Goal: Communication & Community: Connect with others

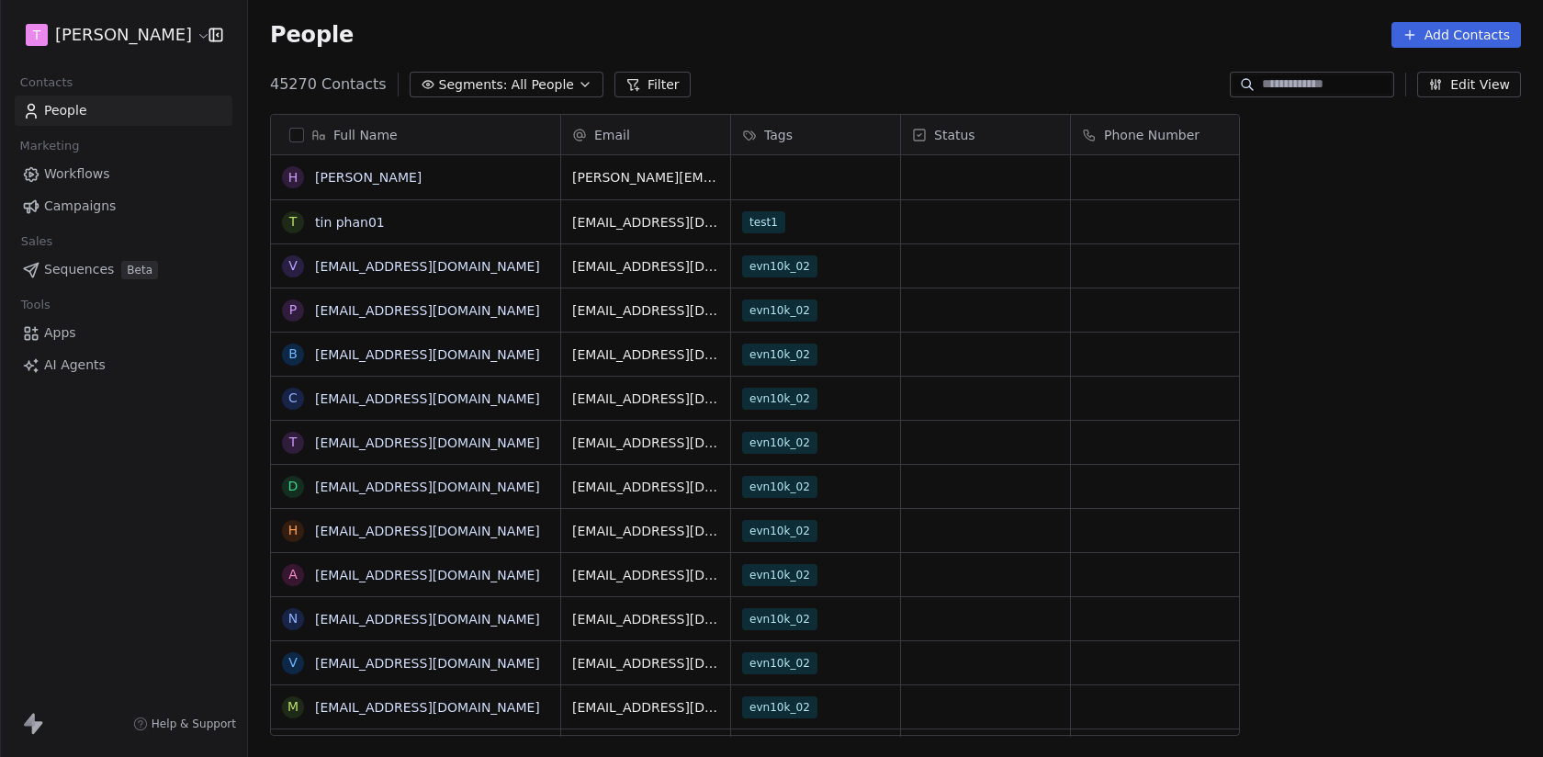
scroll to position [666, 1295]
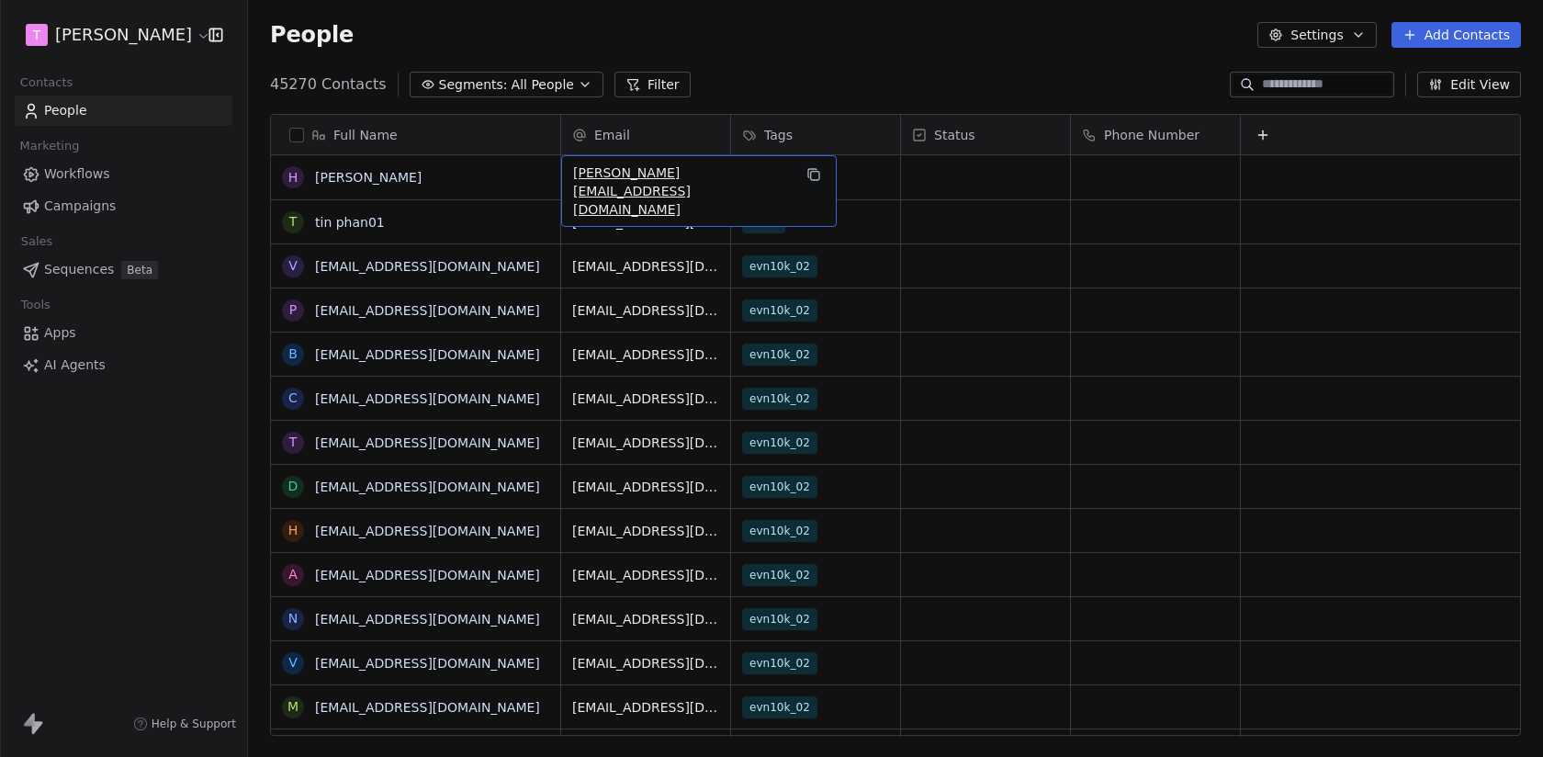
click at [631, 177] on span "harinder@swipepages.com" at bounding box center [682, 191] width 219 height 55
click at [631, 177] on input "**********" at bounding box center [671, 178] width 210 height 37
type input "**********"
click at [1342, 87] on html "T Nguyen Khoi Contacts People Marketing Workflows Campaigns Sales Sequences Bet…" at bounding box center [771, 378] width 1543 height 757
click at [1331, 68] on html "T Nguyen Khoi Contacts People Marketing Workflows Campaigns Sales Sequences Bet…" at bounding box center [771, 378] width 1543 height 757
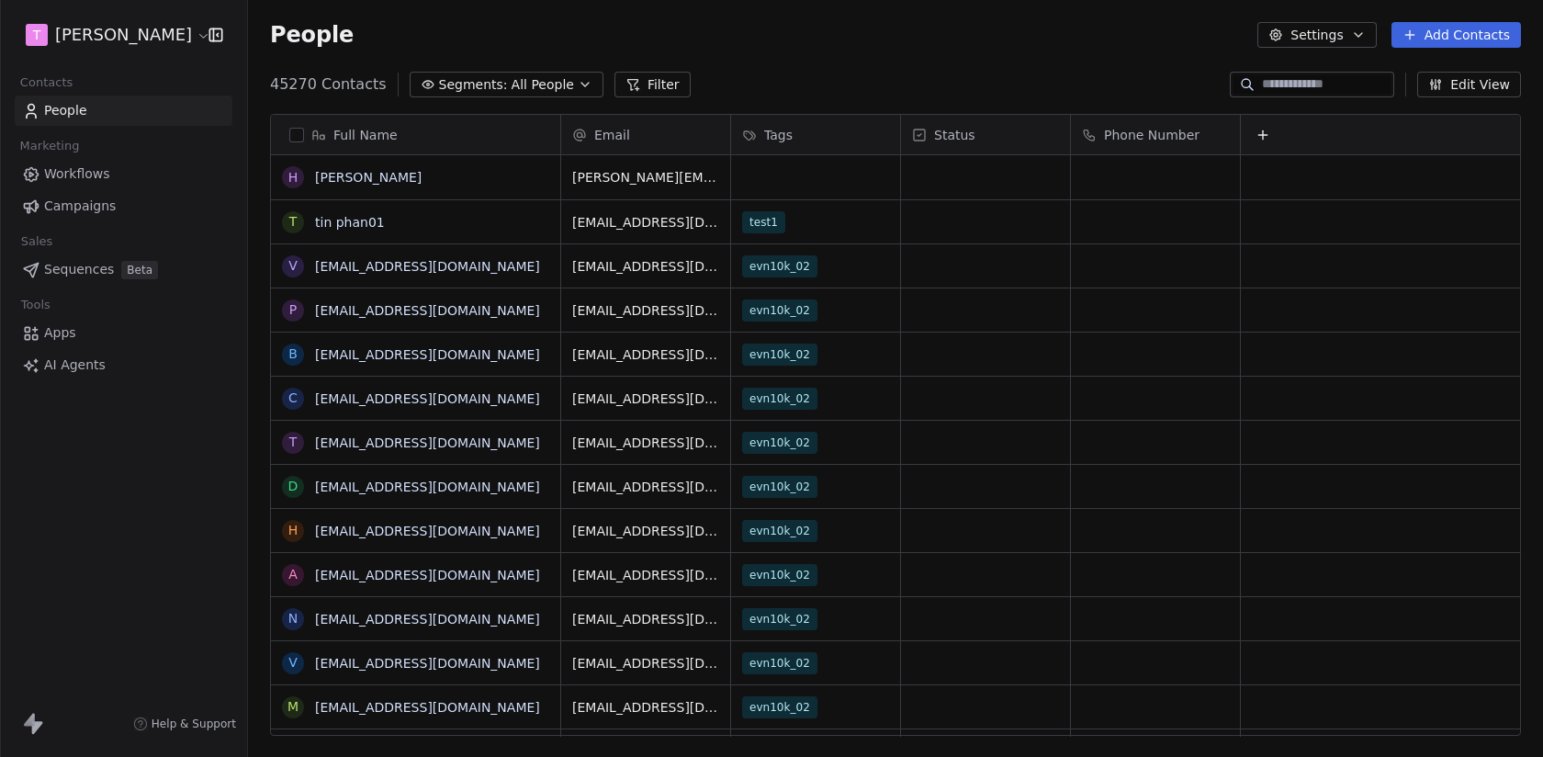
click at [1046, 42] on div "People Settings Add Contacts" at bounding box center [895, 35] width 1251 height 26
click at [107, 42] on html "T Nguyen Khoi Contacts People Marketing Workflows Campaigns Sales Sequences Bet…" at bounding box center [771, 378] width 1543 height 757
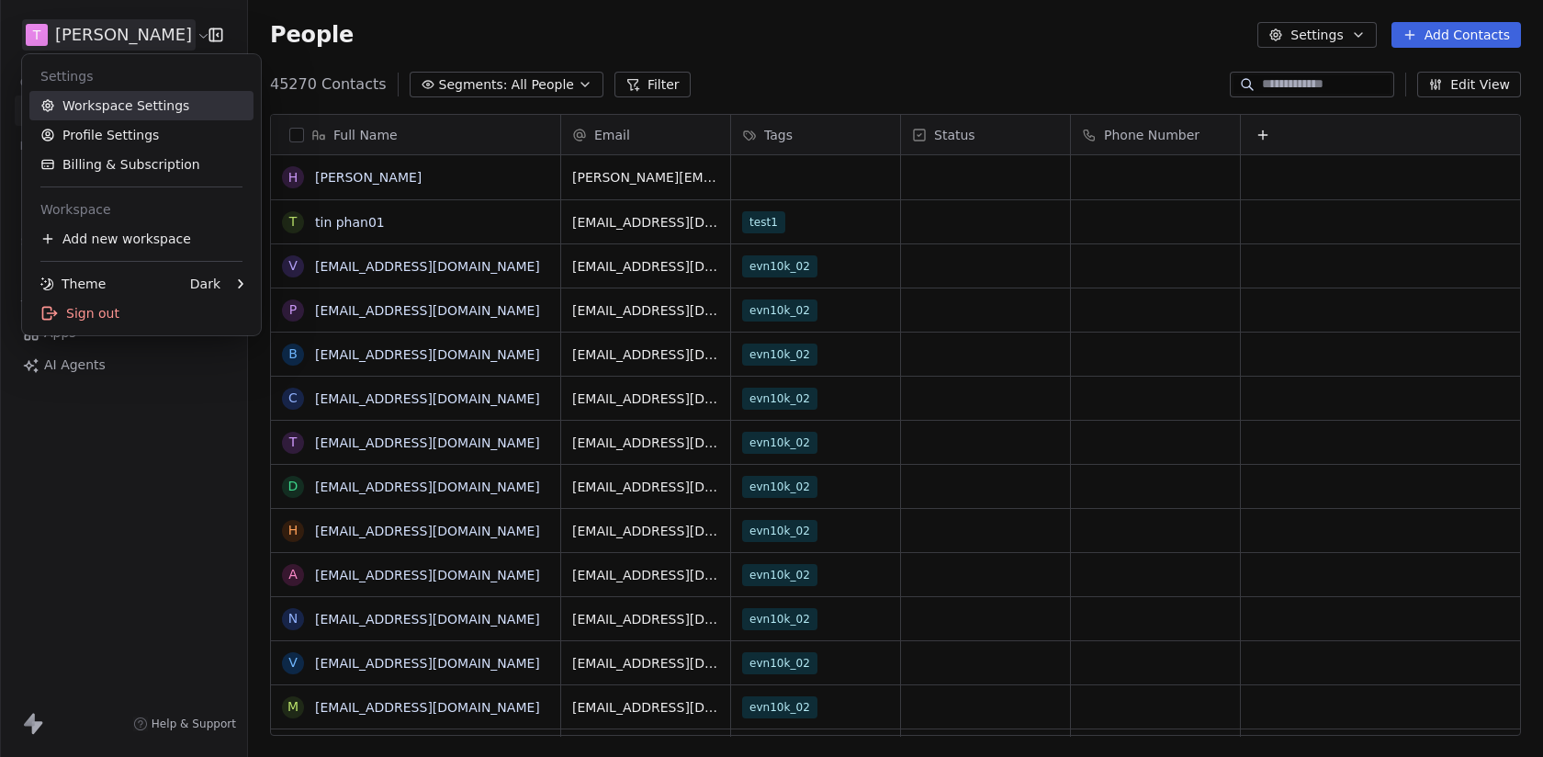
click at [106, 110] on link "Workspace Settings" at bounding box center [141, 105] width 224 height 29
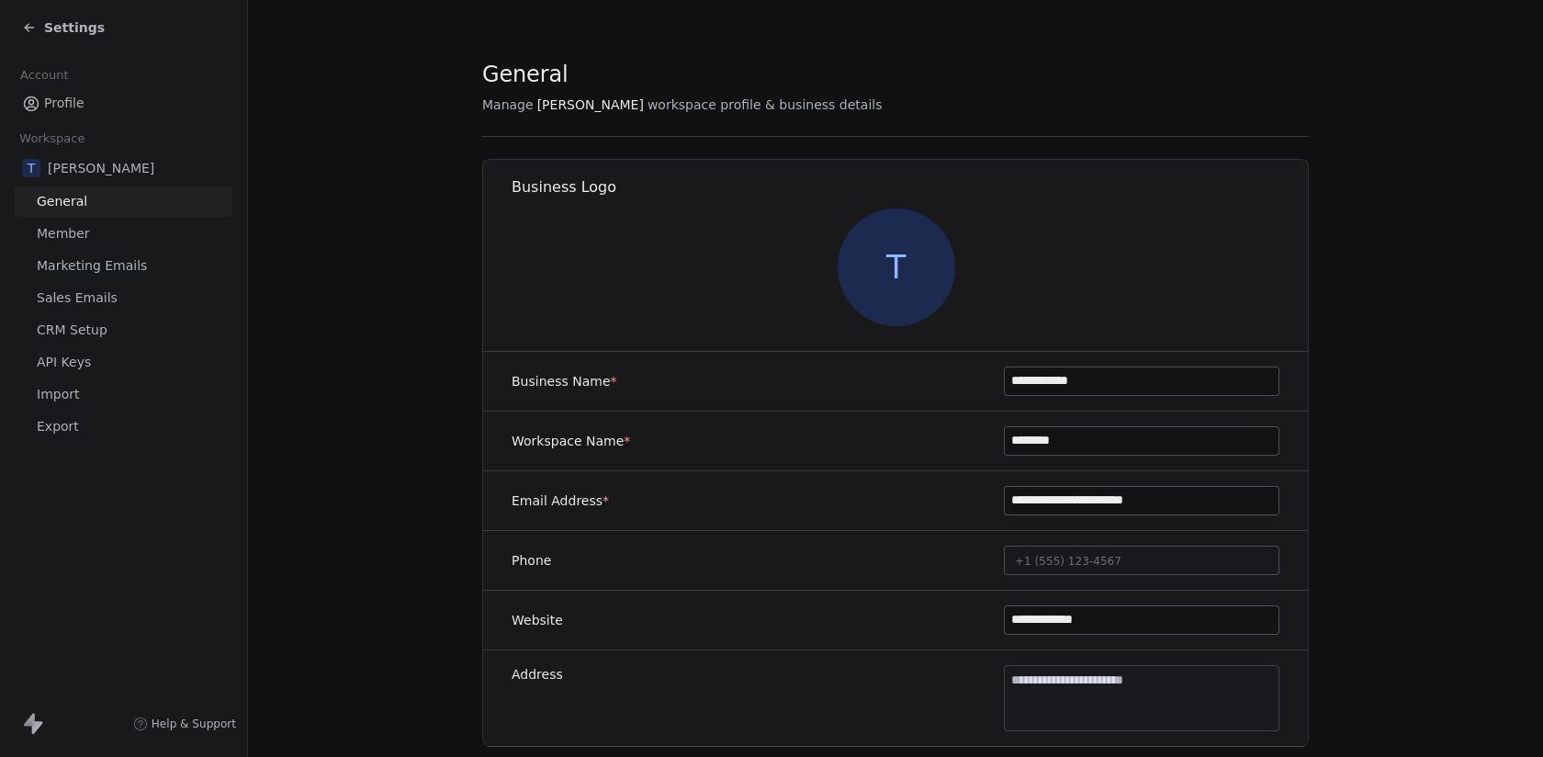
click at [64, 293] on span "Sales Emails" at bounding box center [77, 297] width 81 height 19
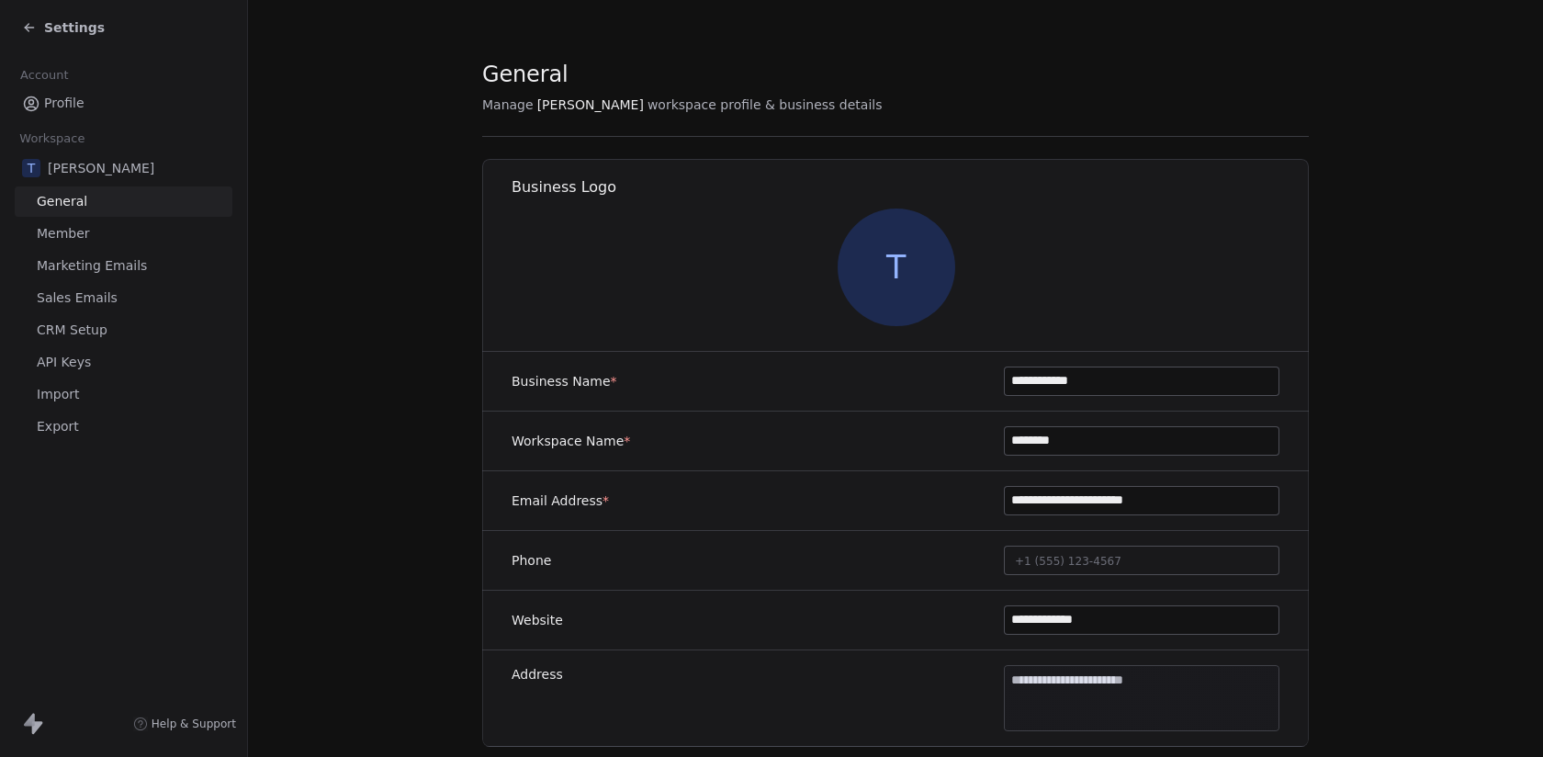
click at [64, 293] on span "Sales Emails" at bounding box center [77, 297] width 81 height 19
click at [68, 295] on span "Sales Emails" at bounding box center [77, 297] width 81 height 19
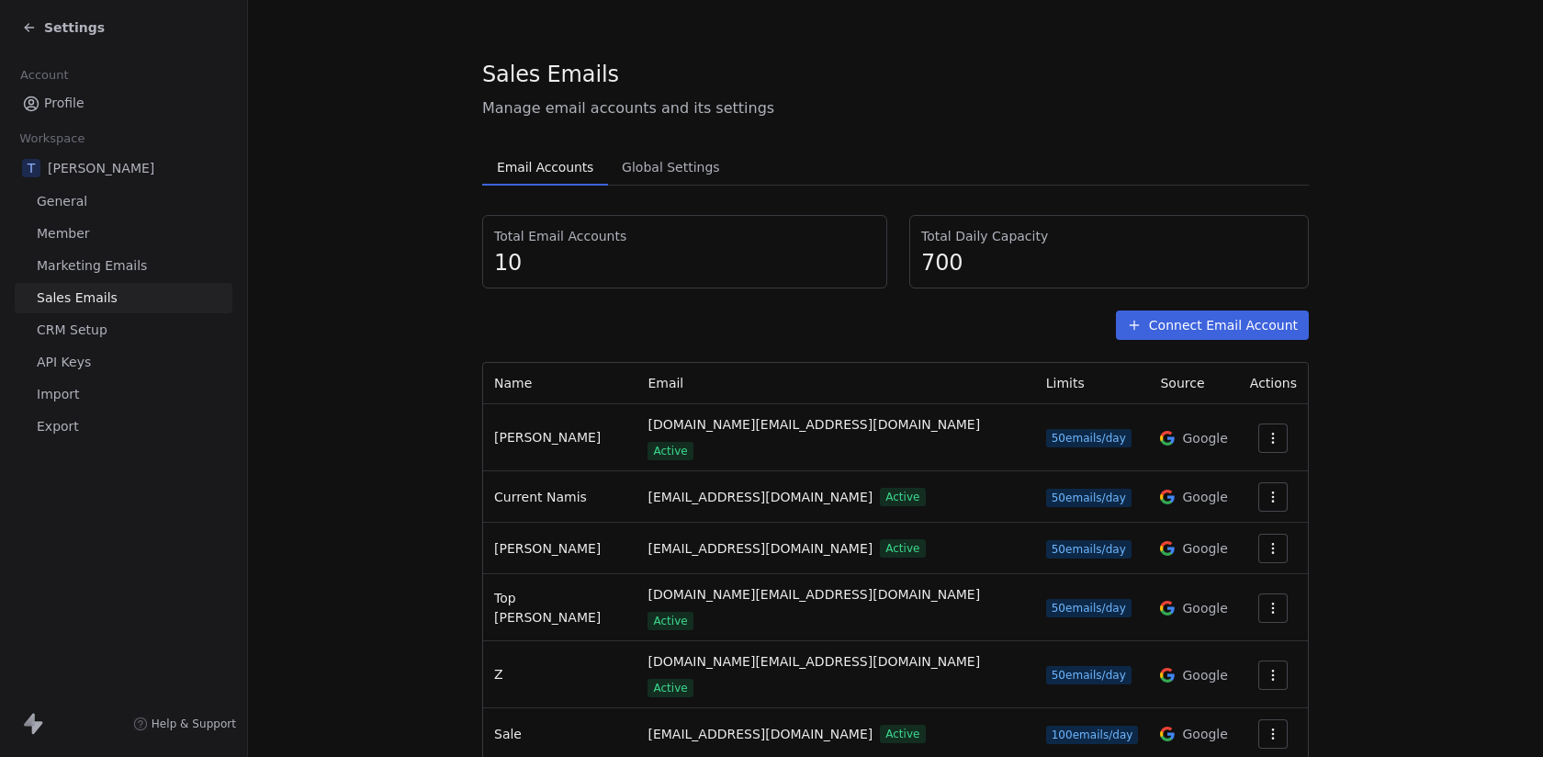
click at [1274, 487] on button "button" at bounding box center [1273, 496] width 29 height 29
click at [1249, 529] on span "Settings" at bounding box center [1240, 523] width 52 height 19
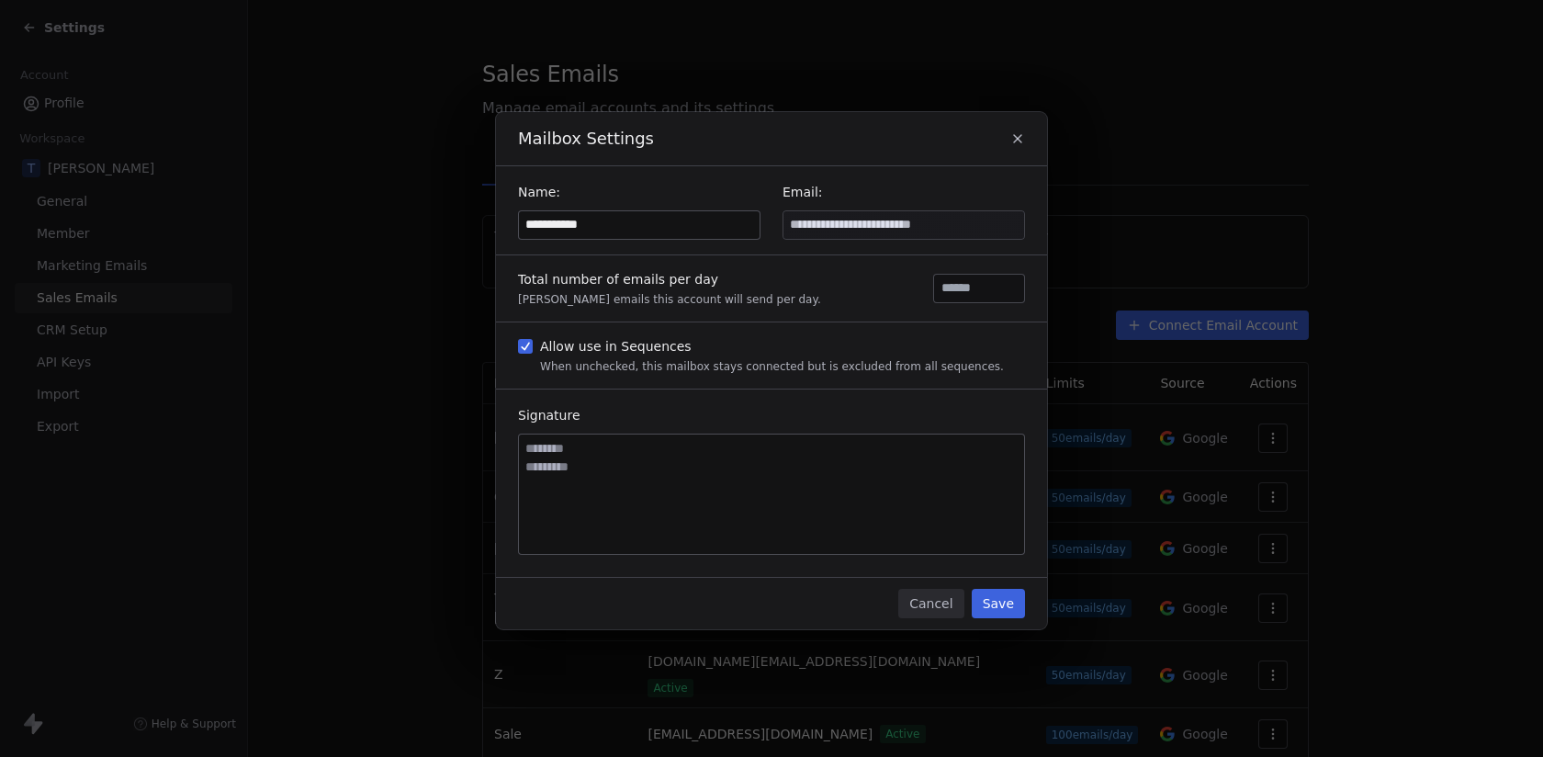
click at [623, 224] on input "**********" at bounding box center [639, 225] width 241 height 28
click at [989, 605] on button "Save" at bounding box center [998, 603] width 53 height 29
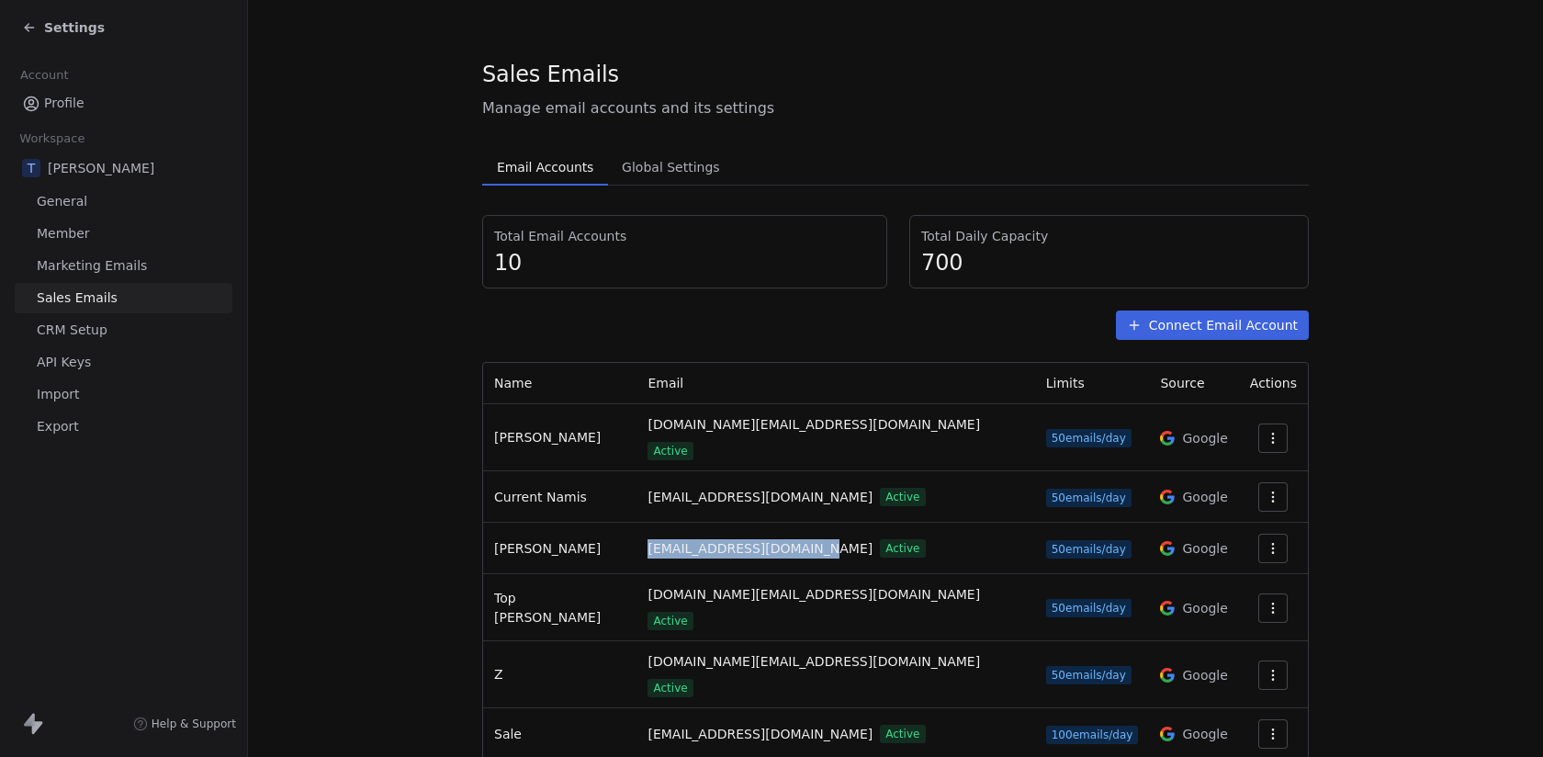
drag, startPoint x: 627, startPoint y: 529, endPoint x: 787, endPoint y: 529, distance: 160.8
click at [787, 539] on span "[EMAIL_ADDRESS][DOMAIN_NAME]" at bounding box center [760, 548] width 225 height 19
copy span "[EMAIL_ADDRESS][DOMAIN_NAME]"
click at [754, 539] on span "[EMAIL_ADDRESS][DOMAIN_NAME]" at bounding box center [760, 548] width 225 height 19
drag, startPoint x: 787, startPoint y: 537, endPoint x: 622, endPoint y: 539, distance: 165.4
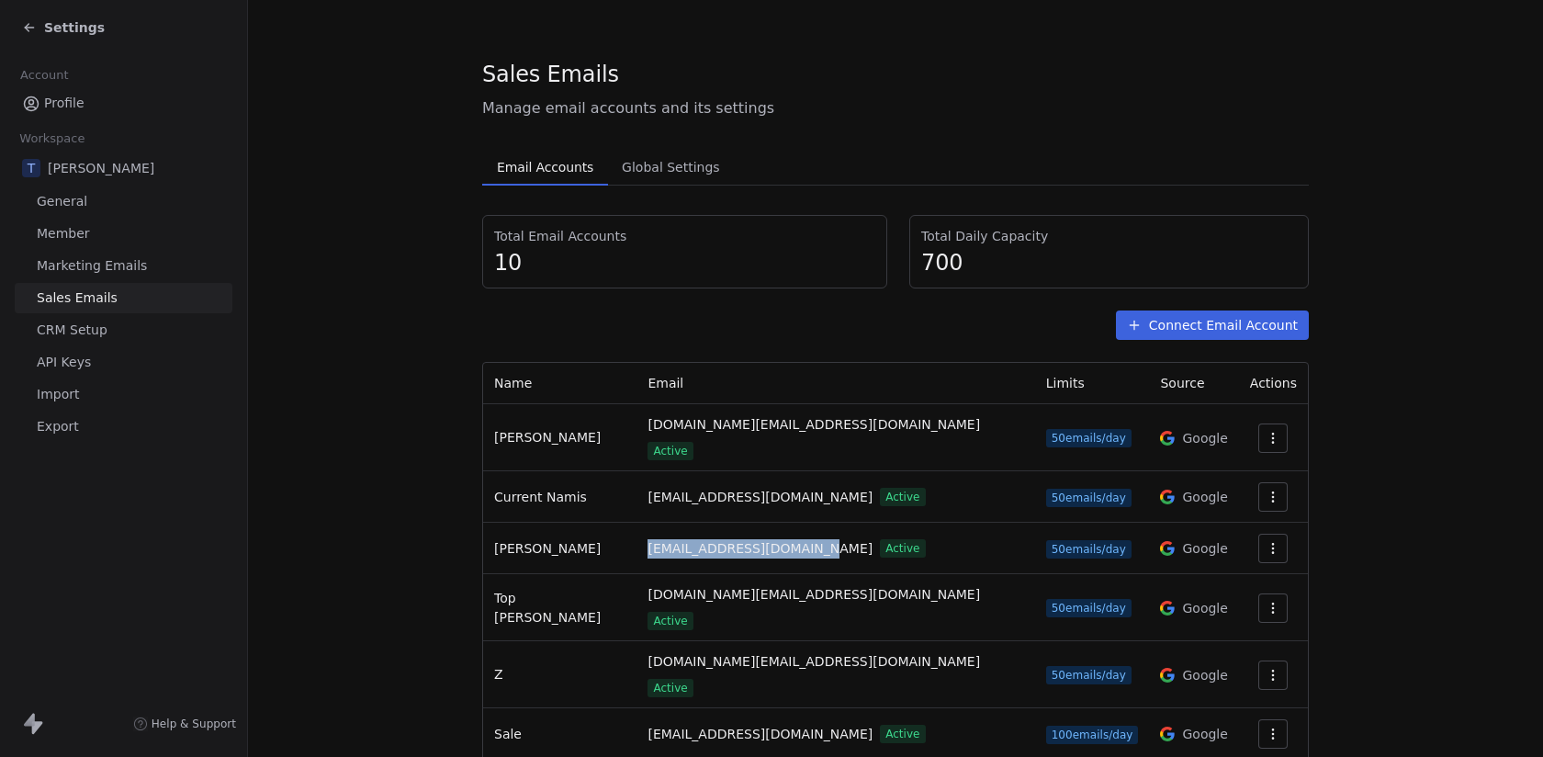
click at [637, 539] on td "[EMAIL_ADDRESS][DOMAIN_NAME] Active" at bounding box center [836, 548] width 398 height 51
copy span "[EMAIL_ADDRESS][DOMAIN_NAME]"
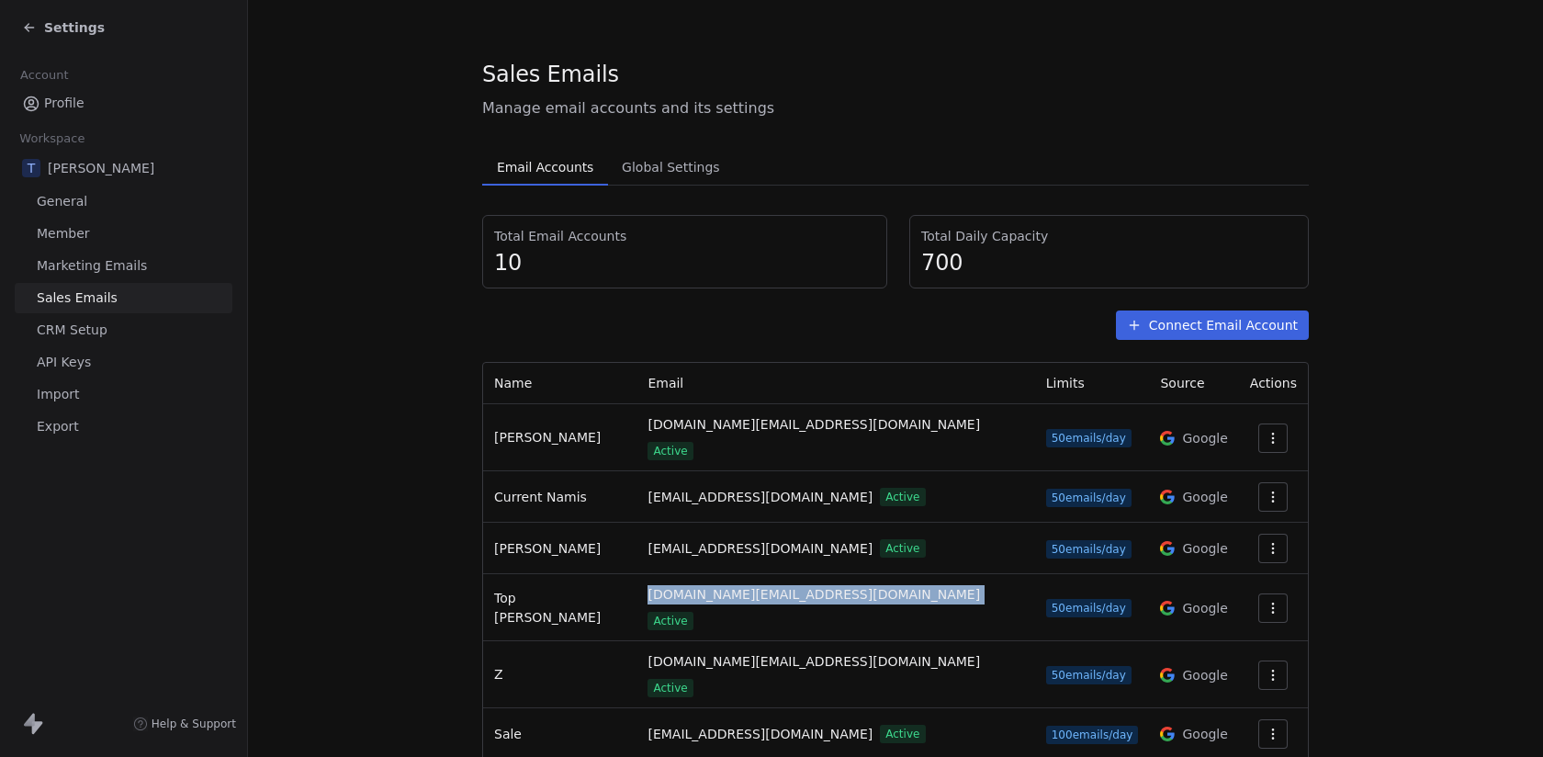
drag, startPoint x: 628, startPoint y: 582, endPoint x: 859, endPoint y: 582, distance: 230.6
click at [859, 585] on div "[DOMAIN_NAME][EMAIL_ADDRESS][DOMAIN_NAME] Active" at bounding box center [836, 607] width 376 height 45
copy span "[DOMAIN_NAME][EMAIL_ADDRESS][DOMAIN_NAME]"
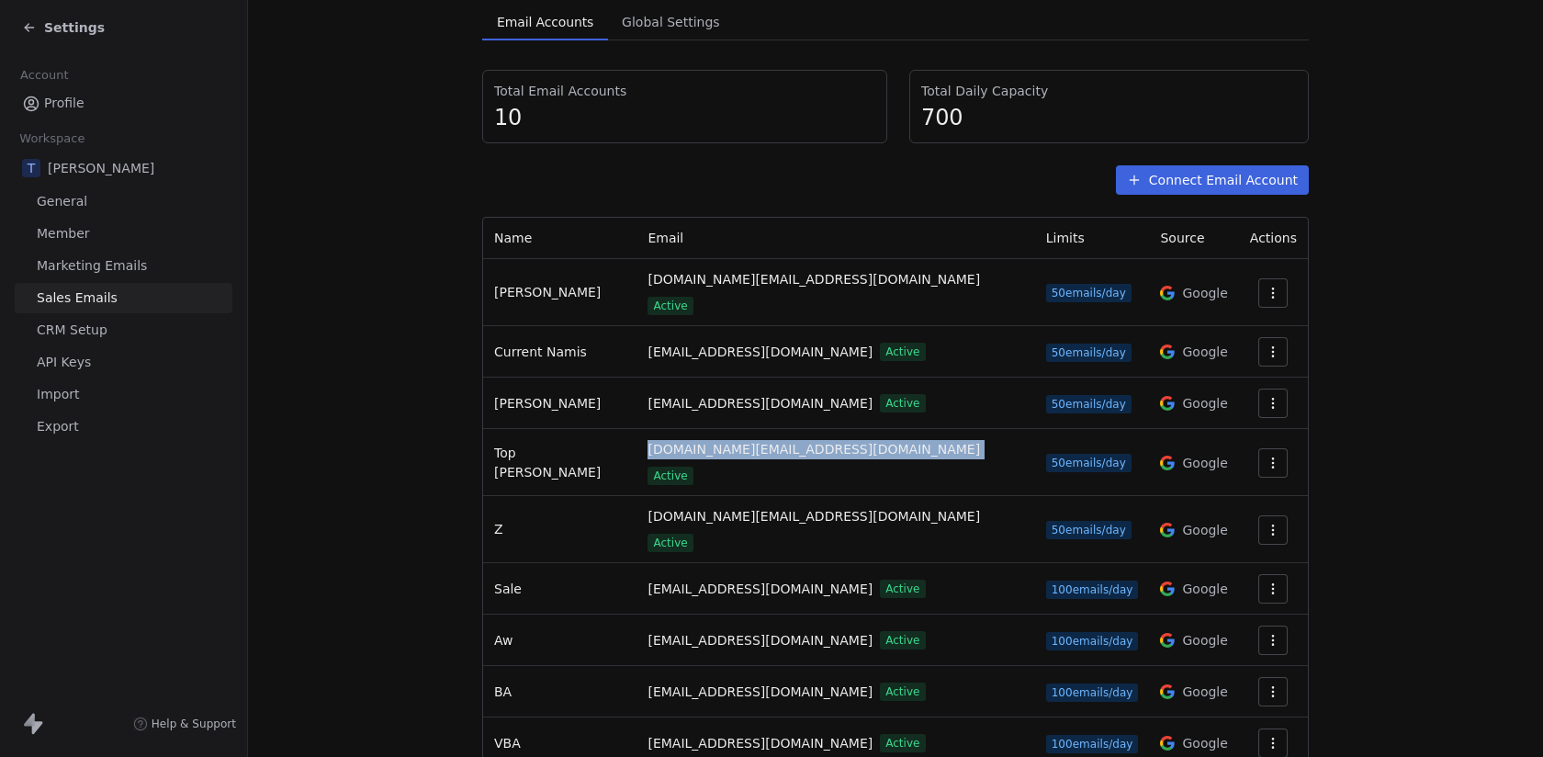
scroll to position [144, 0]
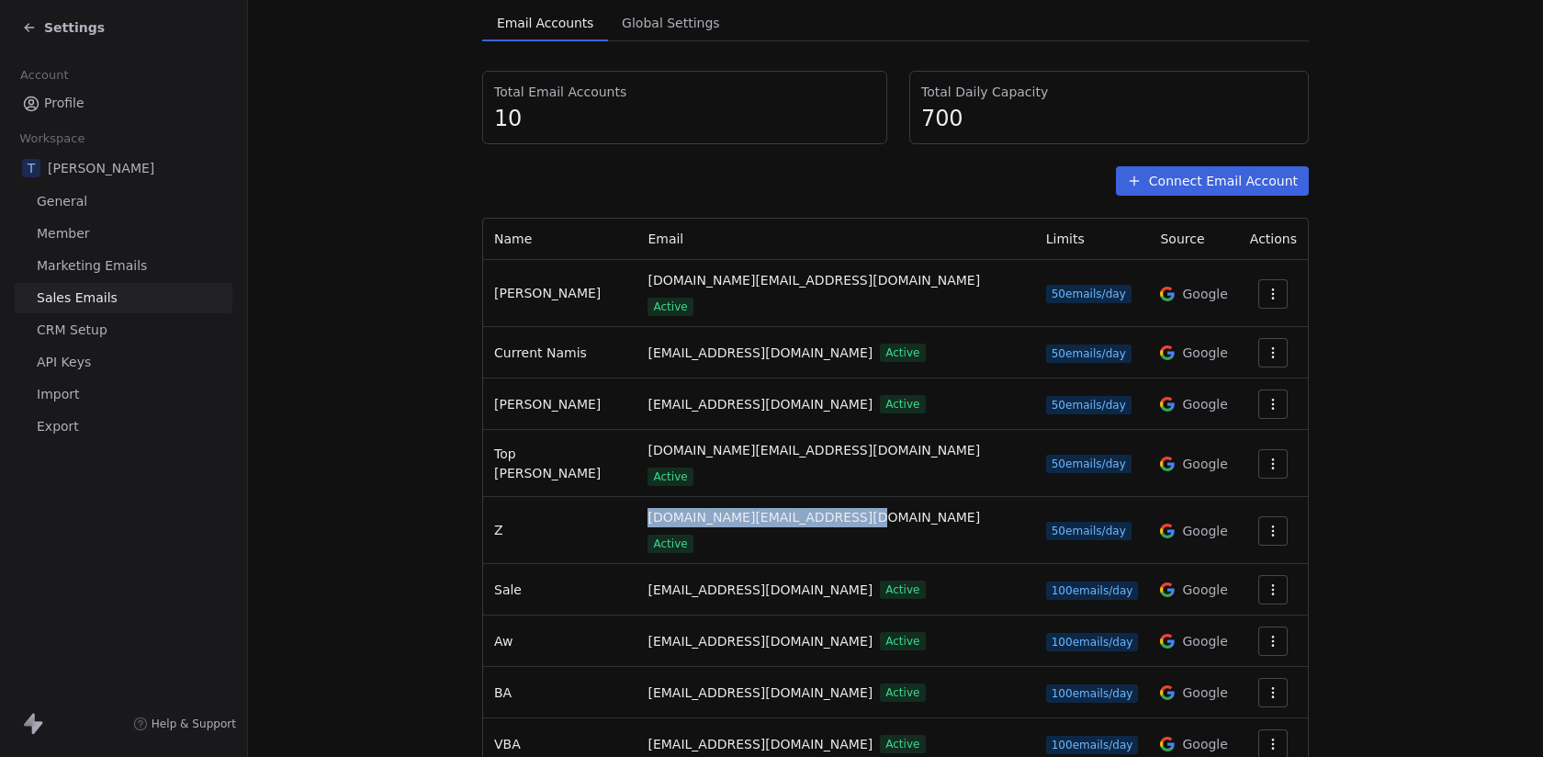
drag, startPoint x: 624, startPoint y: 494, endPoint x: 834, endPoint y: 496, distance: 210.4
click at [834, 497] on td "[DOMAIN_NAME][EMAIL_ADDRESS][DOMAIN_NAME] Active" at bounding box center [836, 530] width 398 height 67
copy span "[DOMAIN_NAME][EMAIL_ADDRESS][DOMAIN_NAME]"
drag, startPoint x: 622, startPoint y: 547, endPoint x: 776, endPoint y: 550, distance: 154.4
click at [776, 564] on td "[EMAIL_ADDRESS][DOMAIN_NAME] Active" at bounding box center [836, 589] width 398 height 51
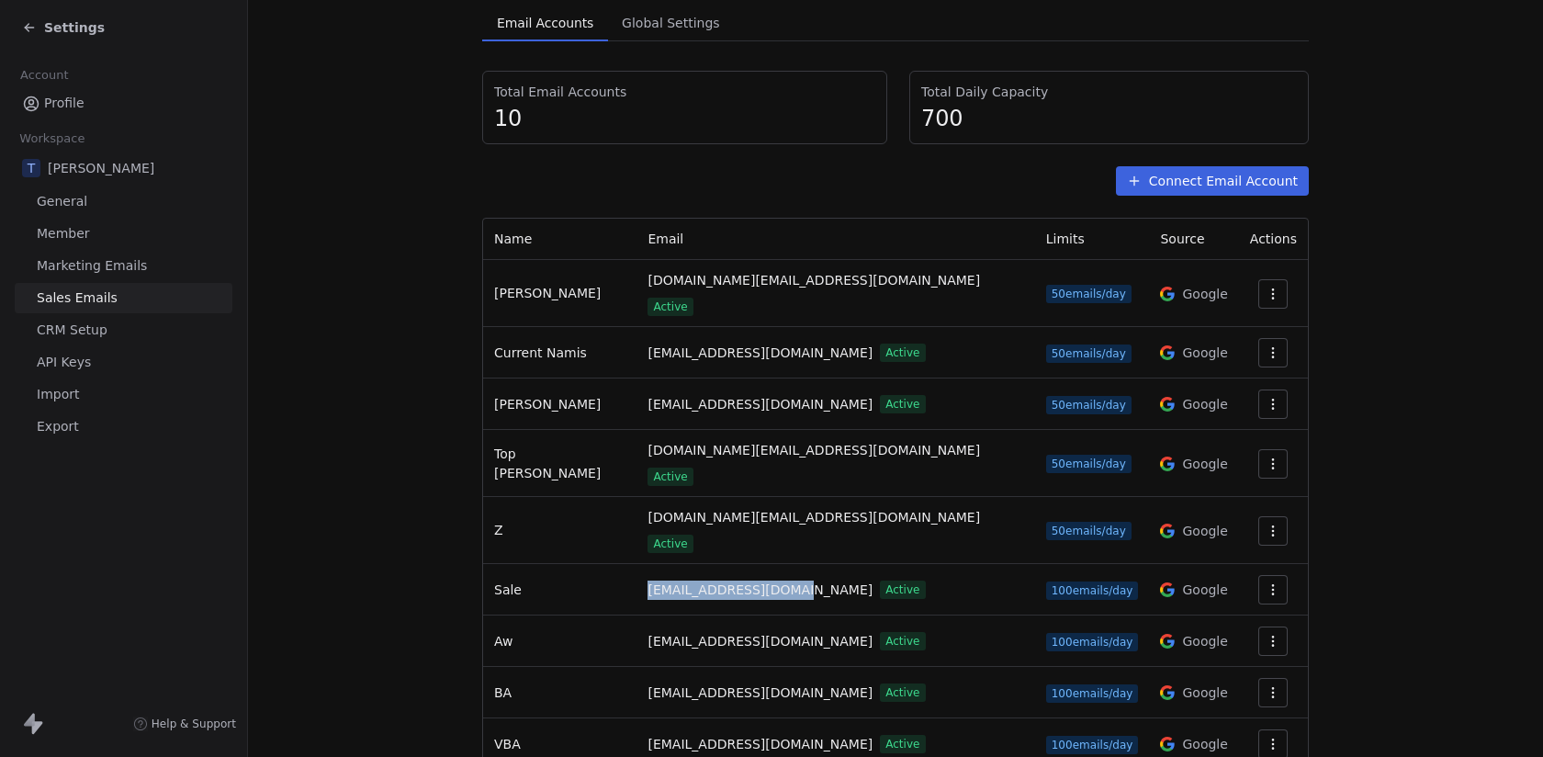
copy span "[EMAIL_ADDRESS][DOMAIN_NAME]"
drag, startPoint x: 624, startPoint y: 596, endPoint x: 798, endPoint y: 595, distance: 174.6
click at [798, 616] on td "[EMAIL_ADDRESS][DOMAIN_NAME] Active" at bounding box center [836, 641] width 398 height 51
copy span "[EMAIL_ADDRESS][DOMAIN_NAME]"
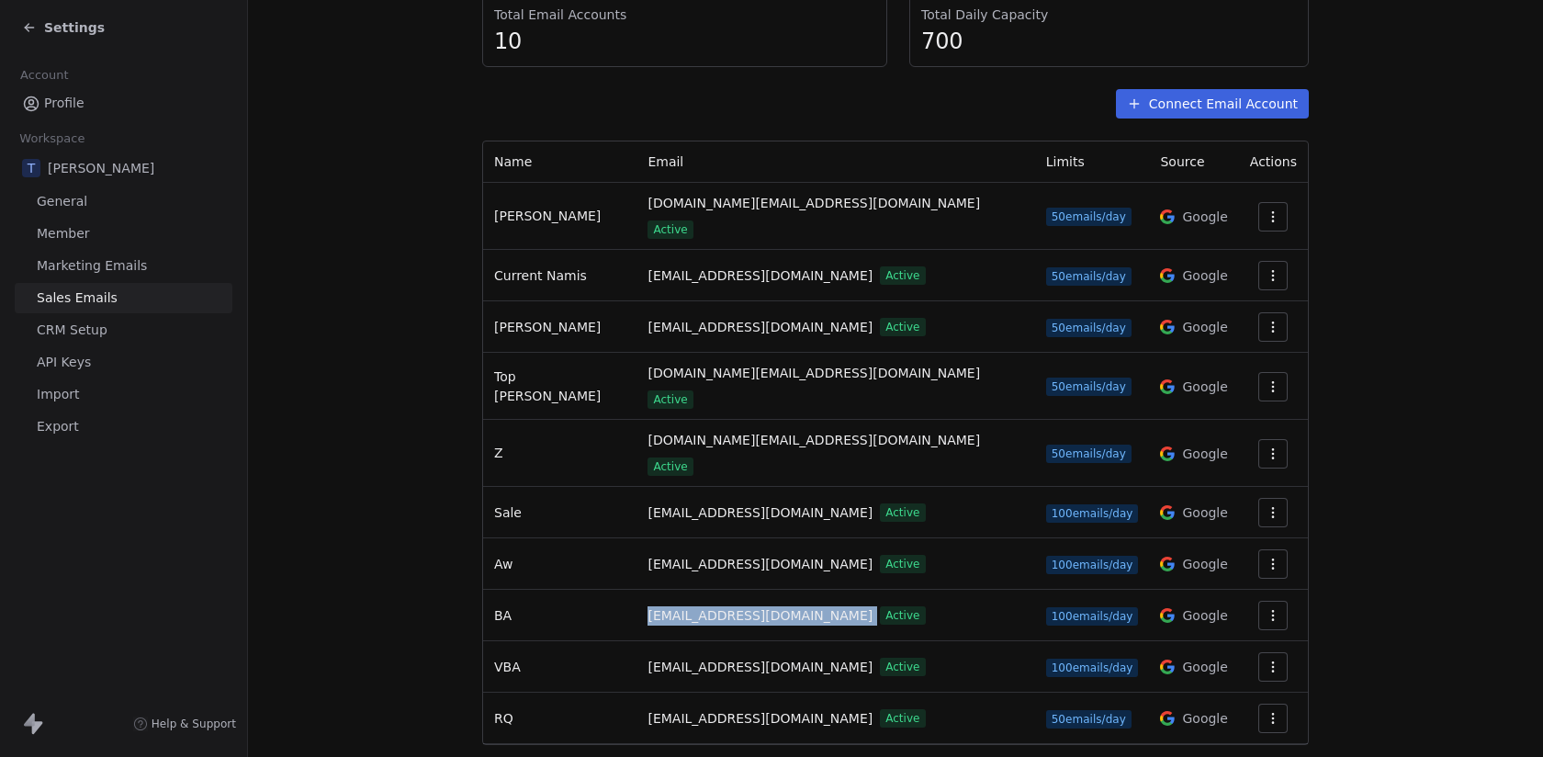
drag, startPoint x: 622, startPoint y: 569, endPoint x: 819, endPoint y: 568, distance: 197.5
click at [819, 590] on td "[EMAIL_ADDRESS][DOMAIN_NAME] Active" at bounding box center [836, 615] width 398 height 51
copy span "[EMAIL_ADDRESS][DOMAIN_NAME]"
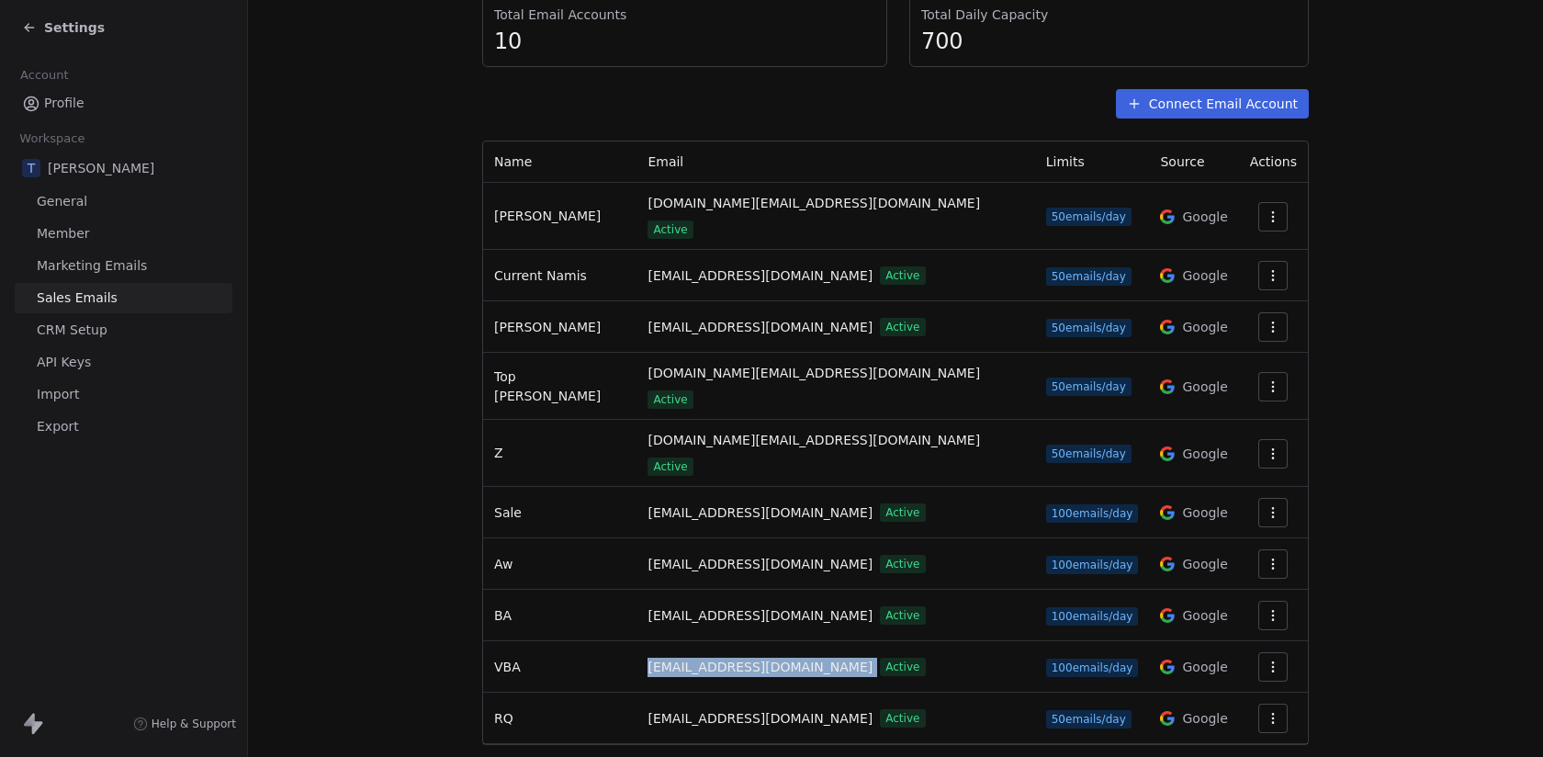
drag, startPoint x: 628, startPoint y: 619, endPoint x: 791, endPoint y: 615, distance: 162.7
click at [791, 658] on div "[EMAIL_ADDRESS][DOMAIN_NAME] Active" at bounding box center [836, 667] width 376 height 19
copy span "[EMAIL_ADDRESS][DOMAIN_NAME]"
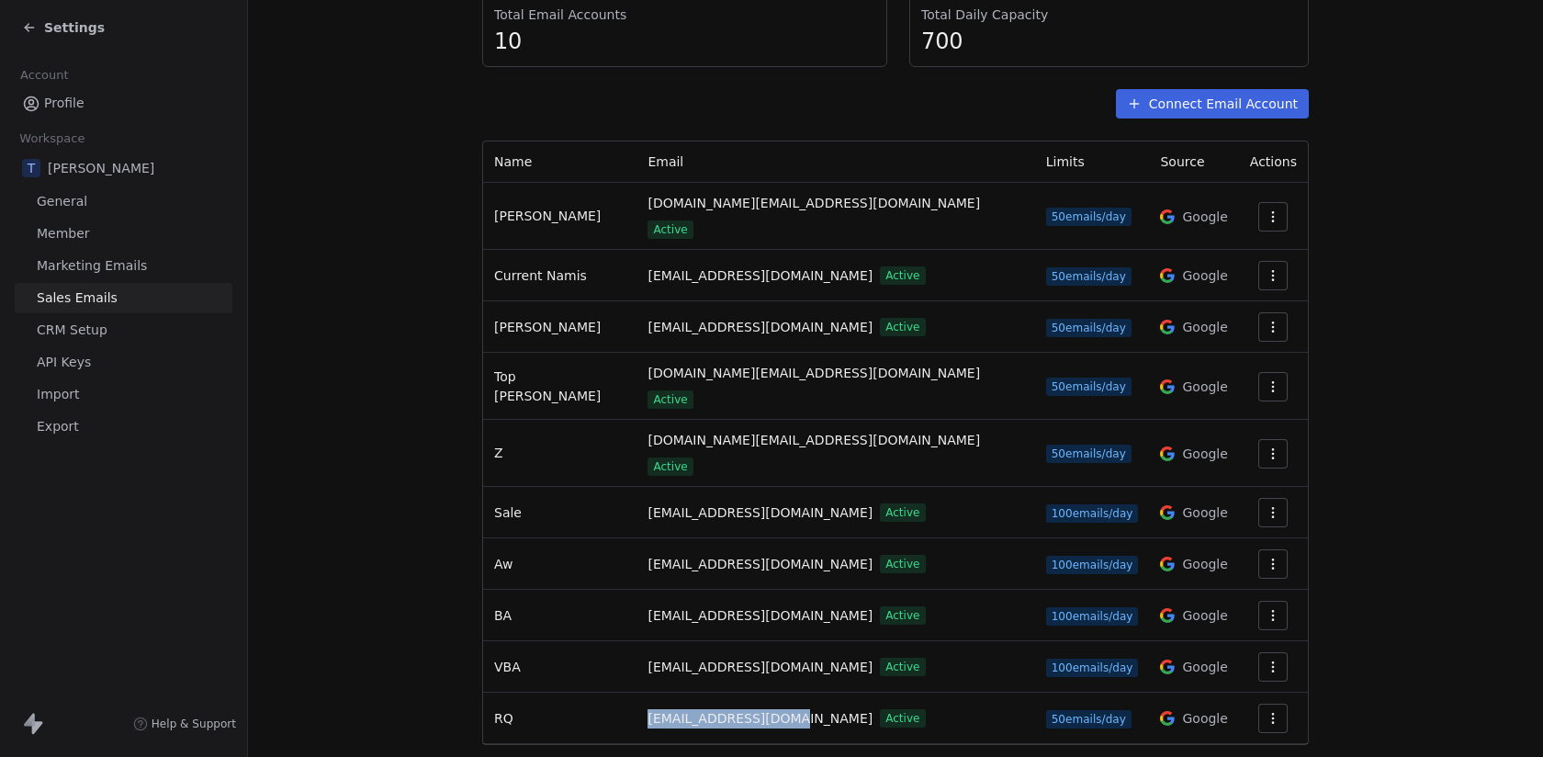
drag, startPoint x: 624, startPoint y: 677, endPoint x: 764, endPoint y: 676, distance: 140.6
click at [764, 693] on td "[EMAIL_ADDRESS][DOMAIN_NAME] Active" at bounding box center [836, 718] width 398 height 51
click at [764, 709] on span "[EMAIL_ADDRESS][DOMAIN_NAME]" at bounding box center [760, 718] width 225 height 19
drag, startPoint x: 765, startPoint y: 674, endPoint x: 583, endPoint y: 674, distance: 181.9
click at [583, 693] on tr "RQ [EMAIL_ADDRESS][DOMAIN_NAME] Active 50 emails/day Google" at bounding box center [895, 718] width 825 height 51
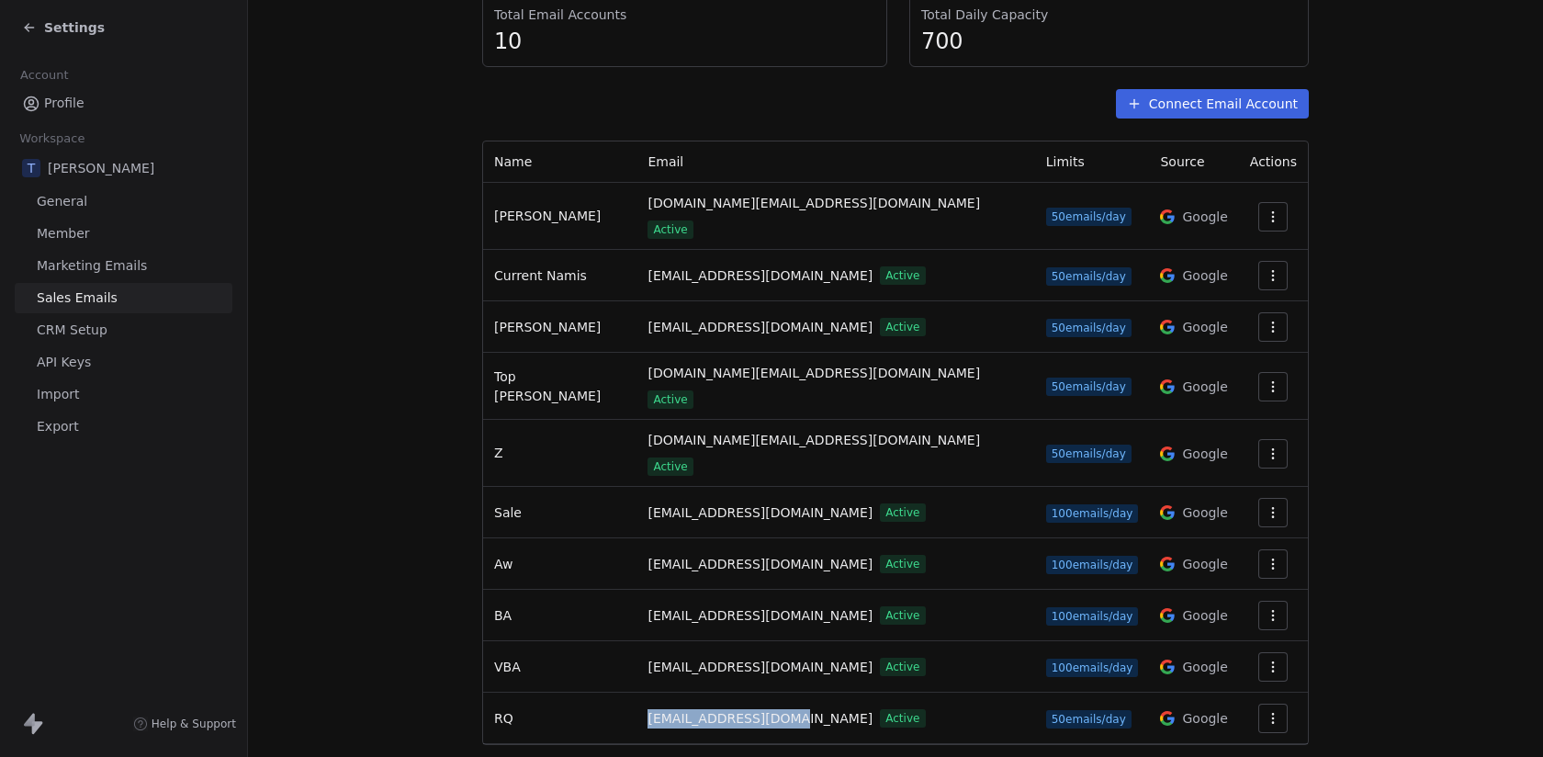
copy tr "[EMAIL_ADDRESS][DOMAIN_NAME]"
click at [637, 693] on td "[EMAIL_ADDRESS][DOMAIN_NAME] Active" at bounding box center [836, 718] width 398 height 51
drag, startPoint x: 616, startPoint y: 673, endPoint x: 760, endPoint y: 671, distance: 143.3
click at [760, 693] on td "[EMAIL_ADDRESS][DOMAIN_NAME] Active" at bounding box center [836, 718] width 398 height 51
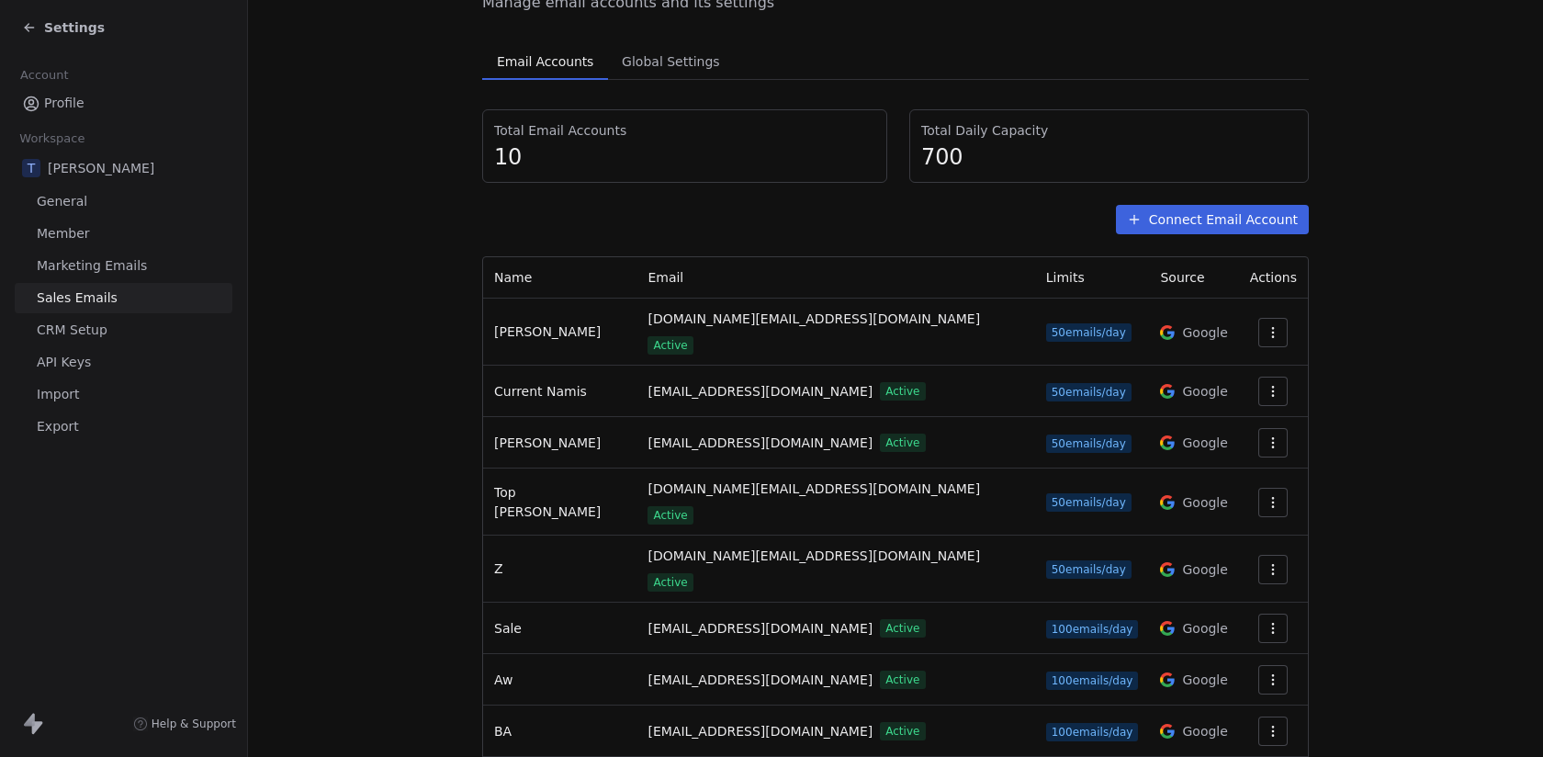
scroll to position [105, 0]
click at [522, 385] on span "Current Namis" at bounding box center [540, 392] width 93 height 15
click at [1261, 388] on button "button" at bounding box center [1273, 392] width 29 height 29
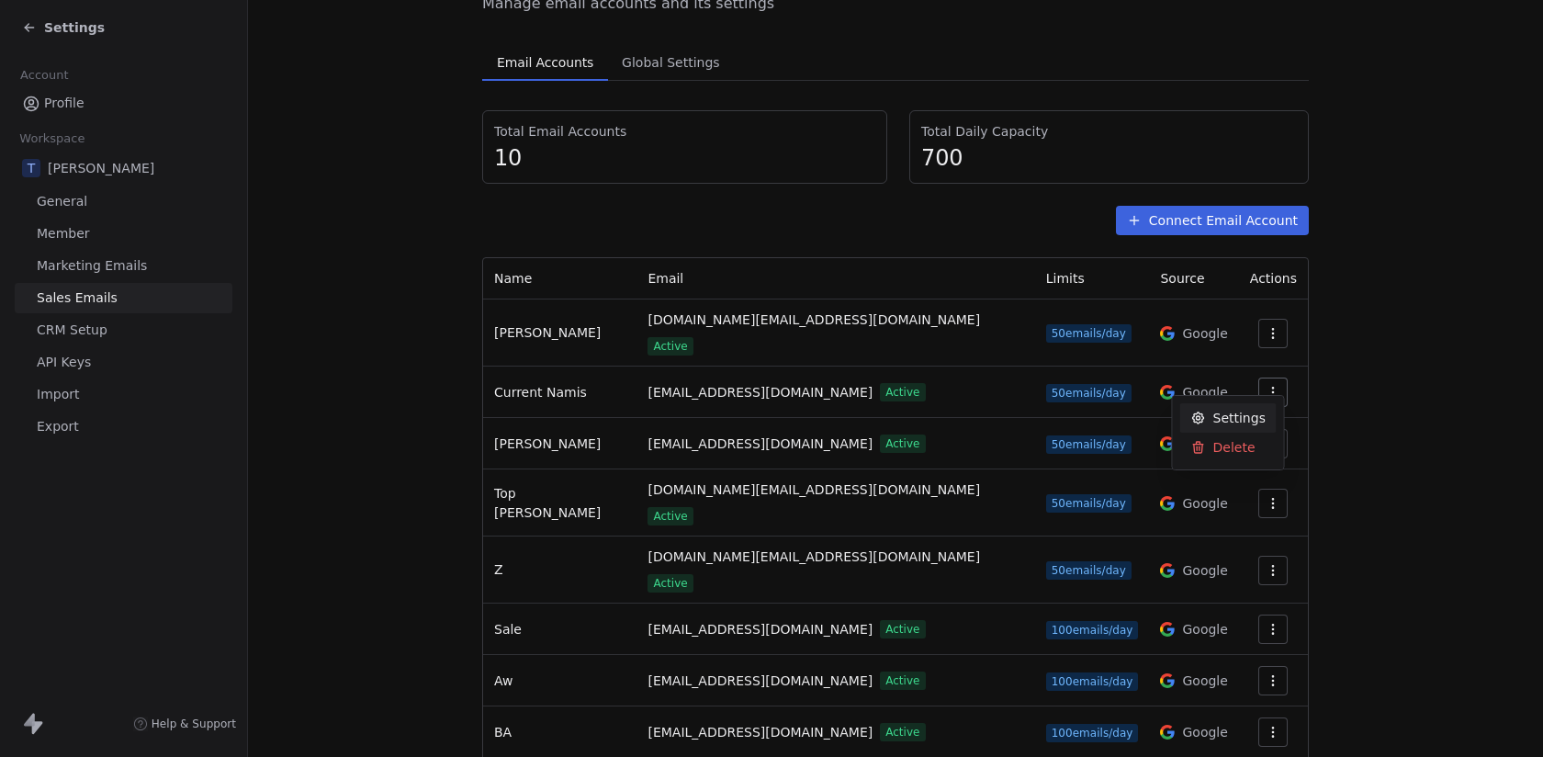
click at [1273, 364] on html "Settings Account Profile Workspace T Tin Phan General Member Marketing Emails S…" at bounding box center [771, 378] width 1543 height 757
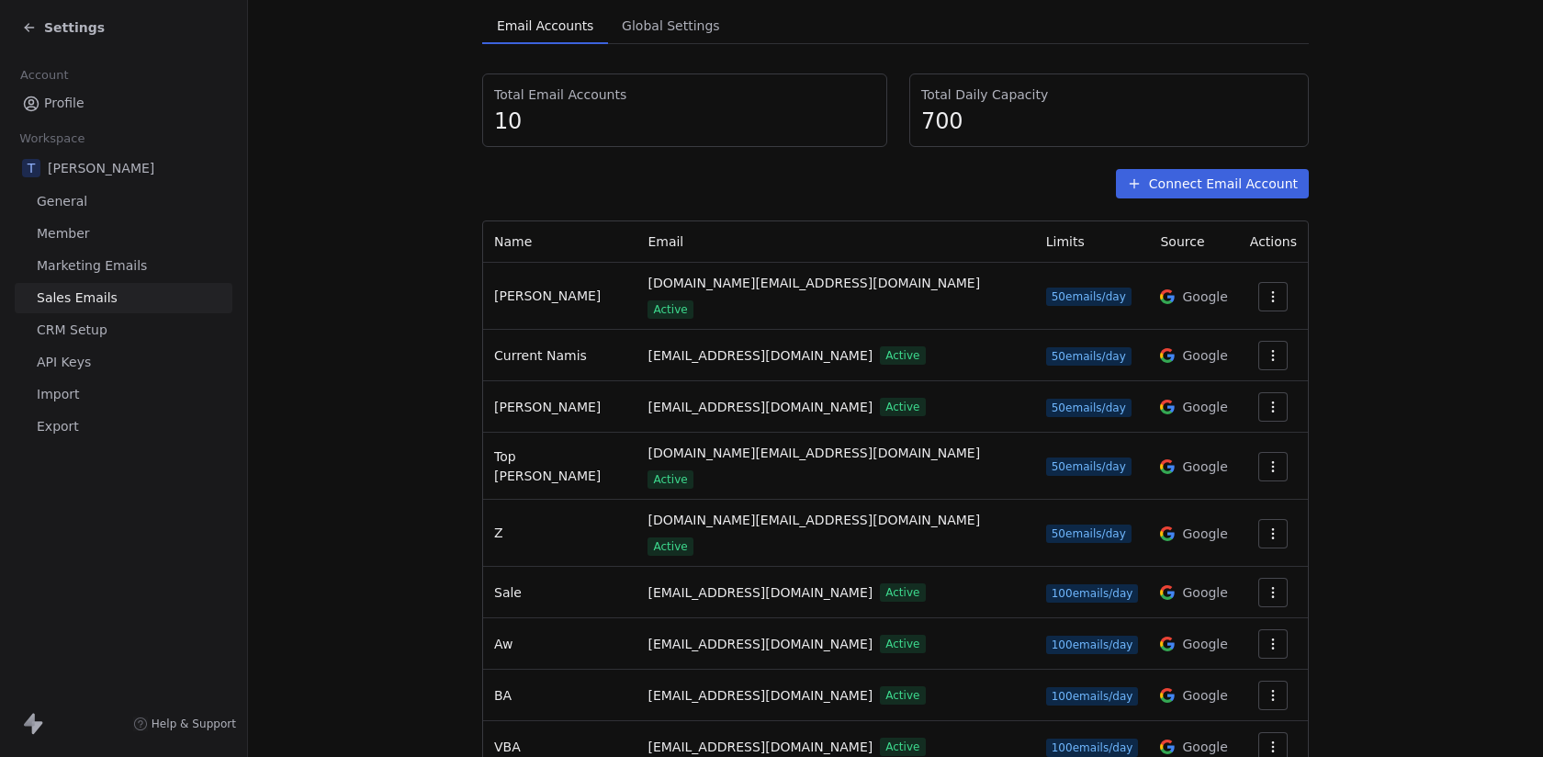
scroll to position [99, 0]
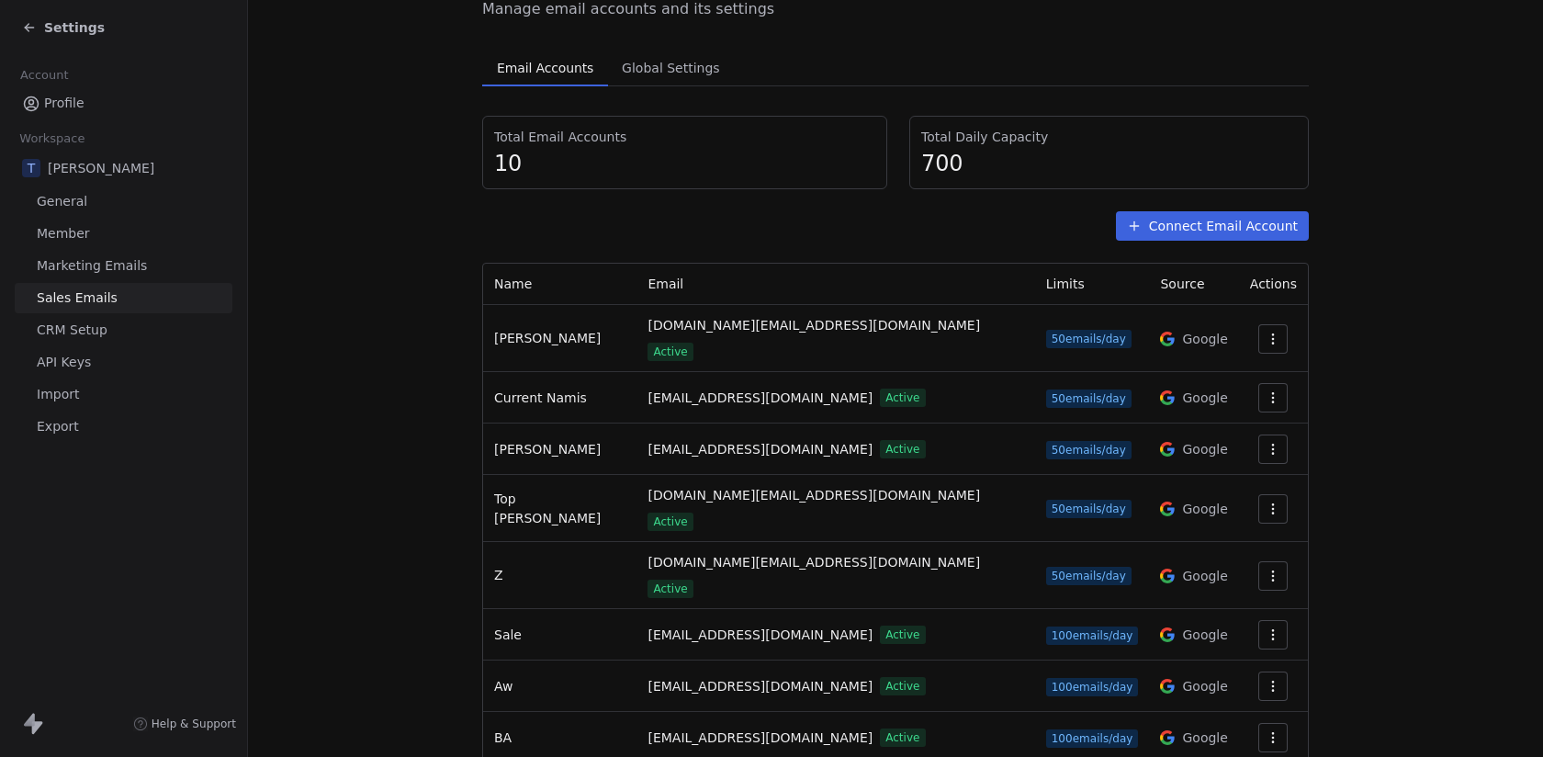
click at [78, 27] on span "Settings" at bounding box center [74, 27] width 61 height 18
click at [78, 28] on span "Settings" at bounding box center [74, 27] width 61 height 18
click at [35, 29] on icon at bounding box center [29, 27] width 15 height 15
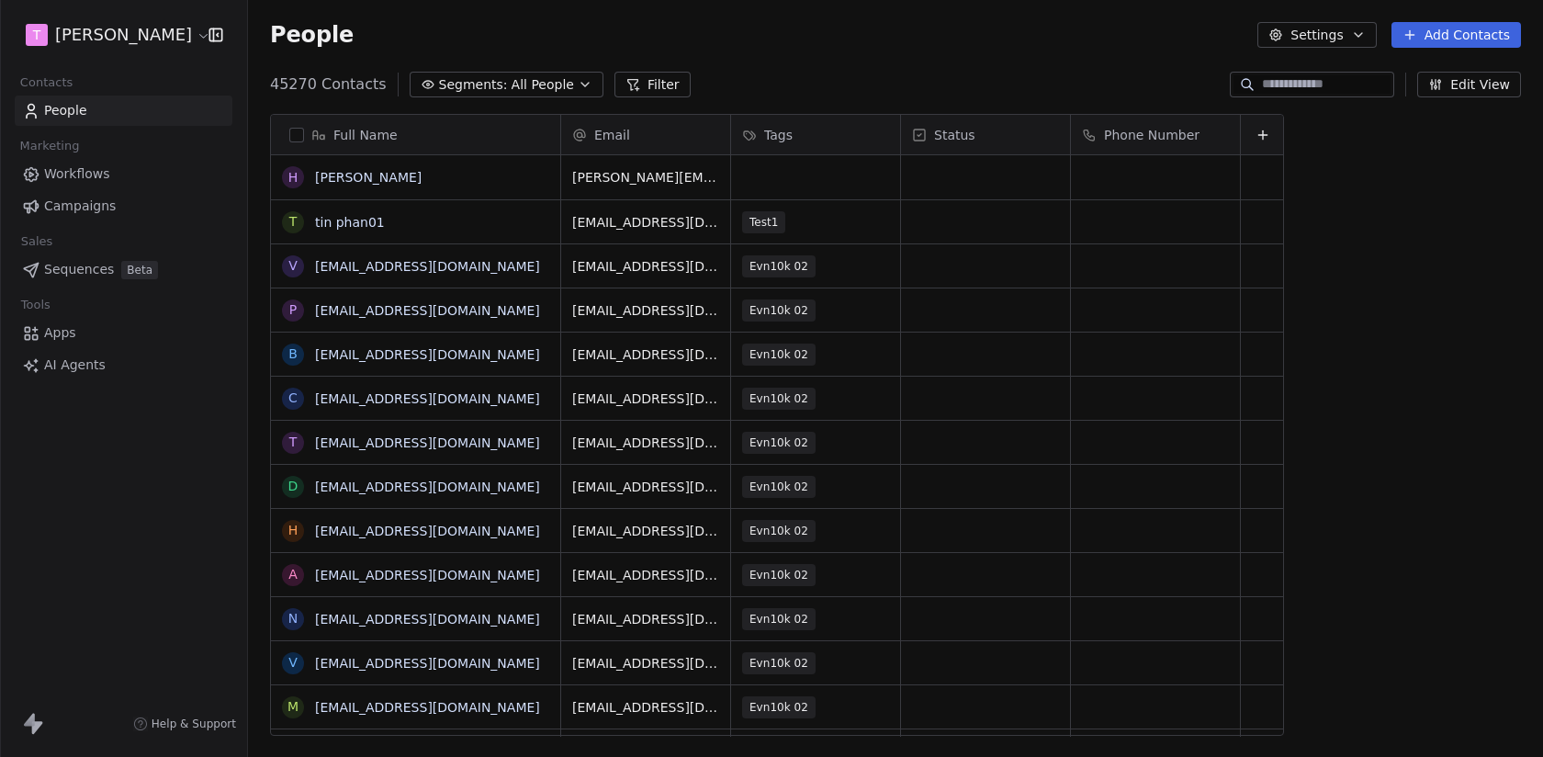
scroll to position [666, 1295]
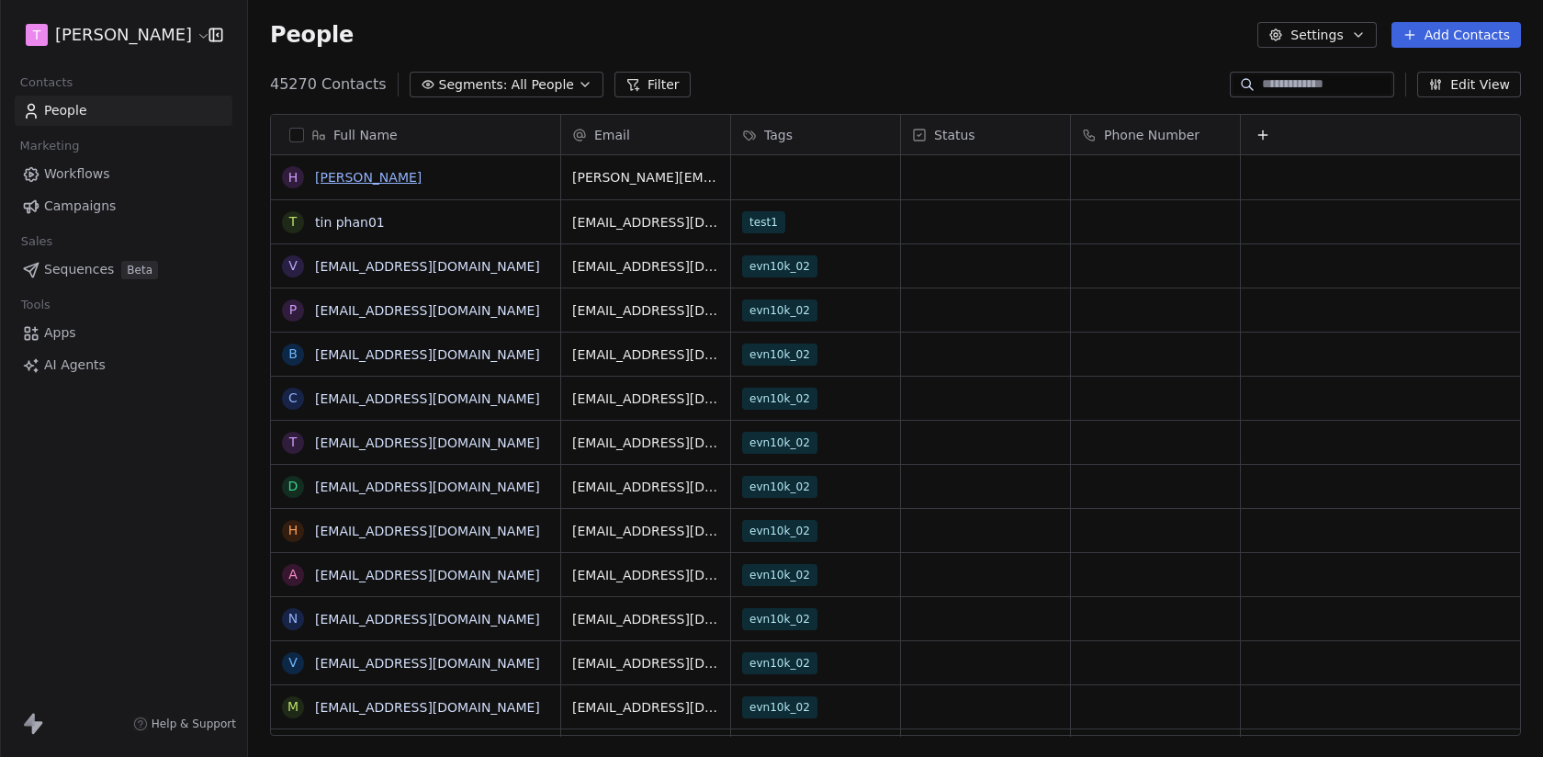
click at [370, 173] on link "Harinder Kaur" at bounding box center [368, 177] width 107 height 15
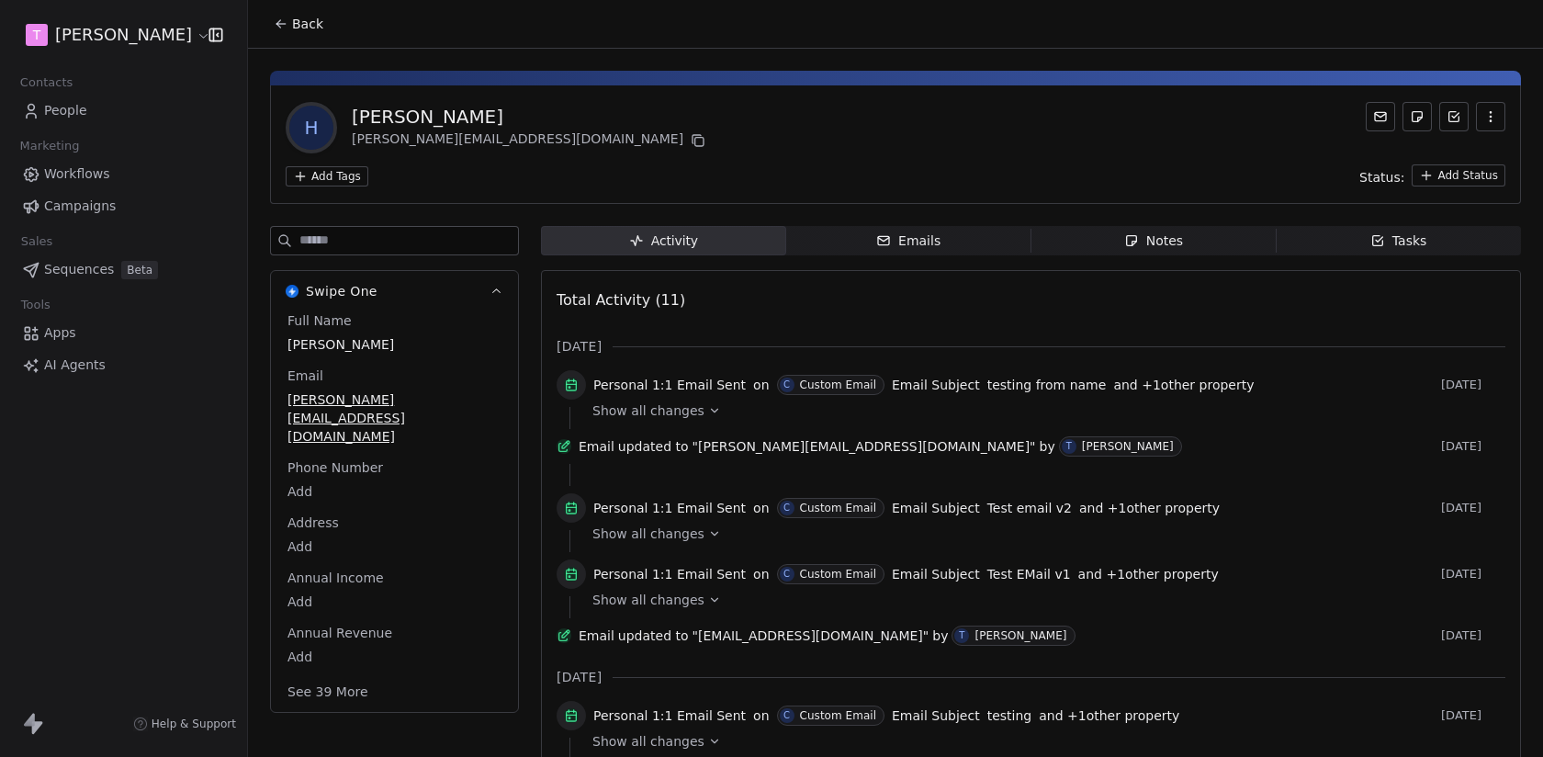
click at [560, 131] on div "H Harinder Kaur harinder@swipepages.com" at bounding box center [896, 127] width 1220 height 51
click at [419, 157] on div "H Harinder Kaur harinder@swipepages.com Add Tags Status: Add Status" at bounding box center [895, 144] width 1251 height 119
click at [366, 141] on div "harinder@swipepages.com" at bounding box center [530, 141] width 357 height 22
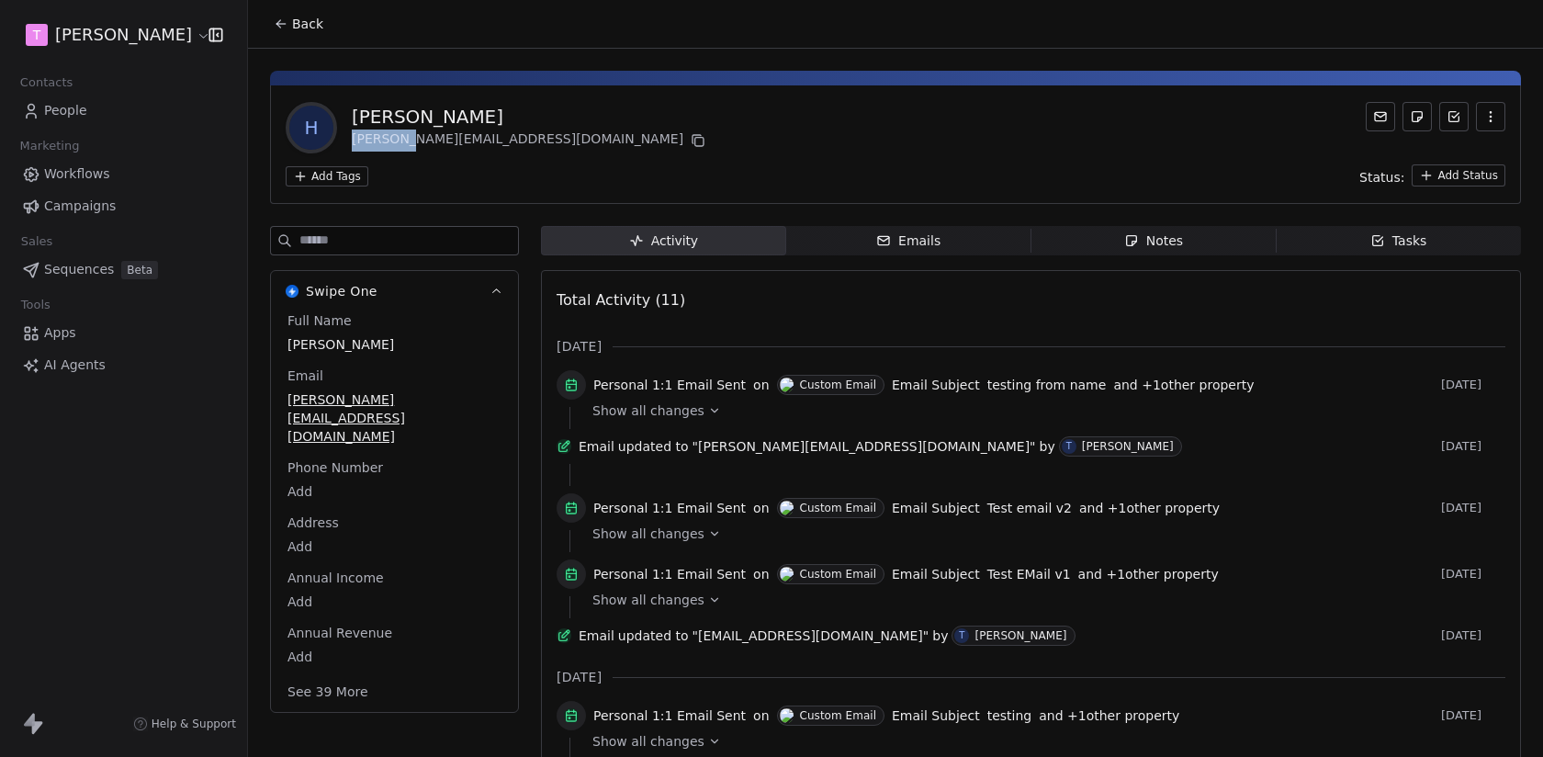
click at [366, 141] on div "harinder@swipepages.com" at bounding box center [530, 141] width 357 height 22
click at [361, 399] on div "Full Name Harinder Kaur Email harinder@swipepages.com Phone Number Add Address …" at bounding box center [394, 507] width 221 height 393
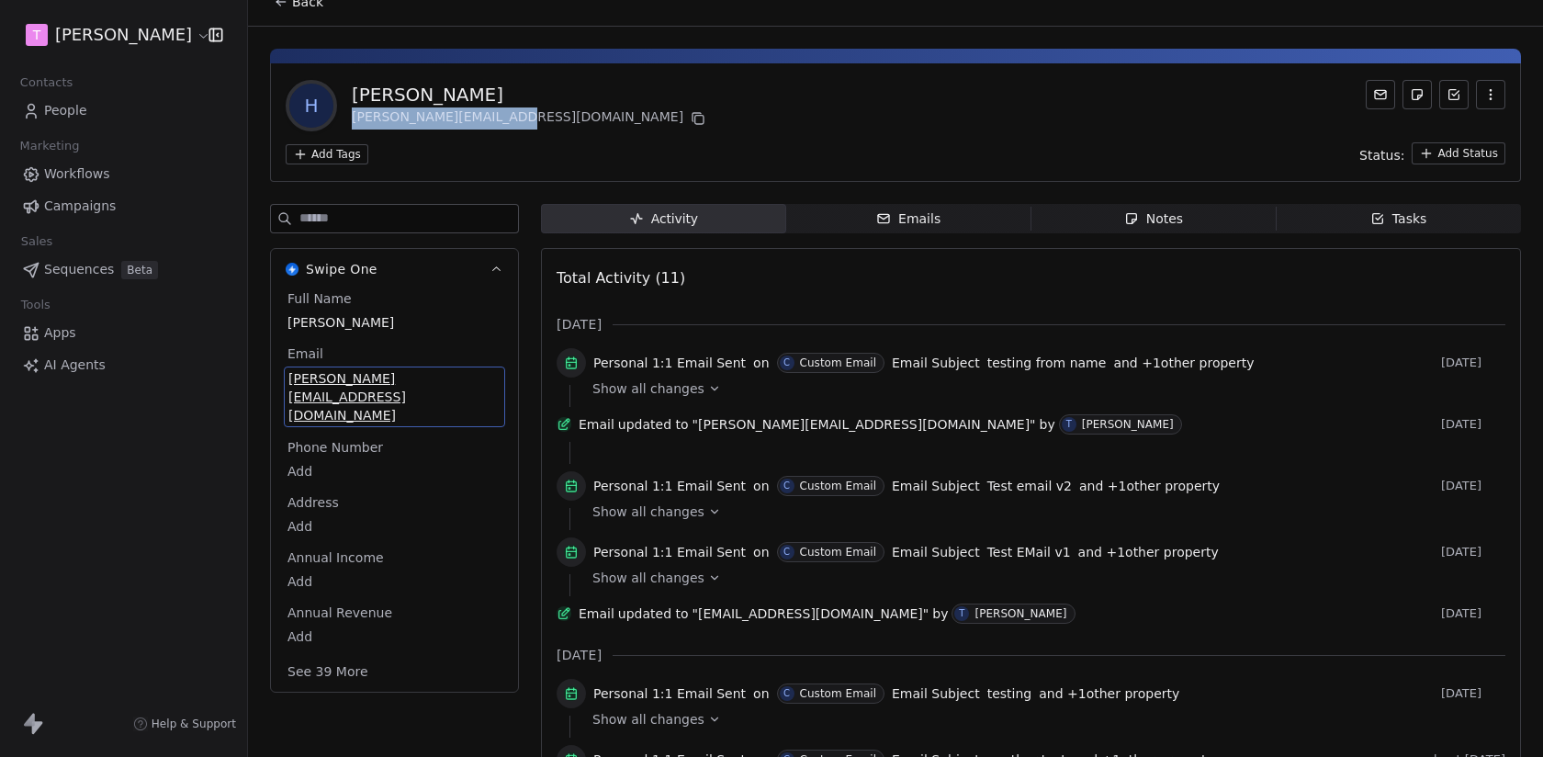
click at [361, 399] on div "Full Name Harinder Kaur Email harinder@swipepages.com Phone Number Add Address …" at bounding box center [394, 486] width 221 height 395
click at [340, 385] on span "harinder@swipepages.com" at bounding box center [394, 396] width 212 height 55
click at [288, 6] on icon at bounding box center [281, 1] width 15 height 15
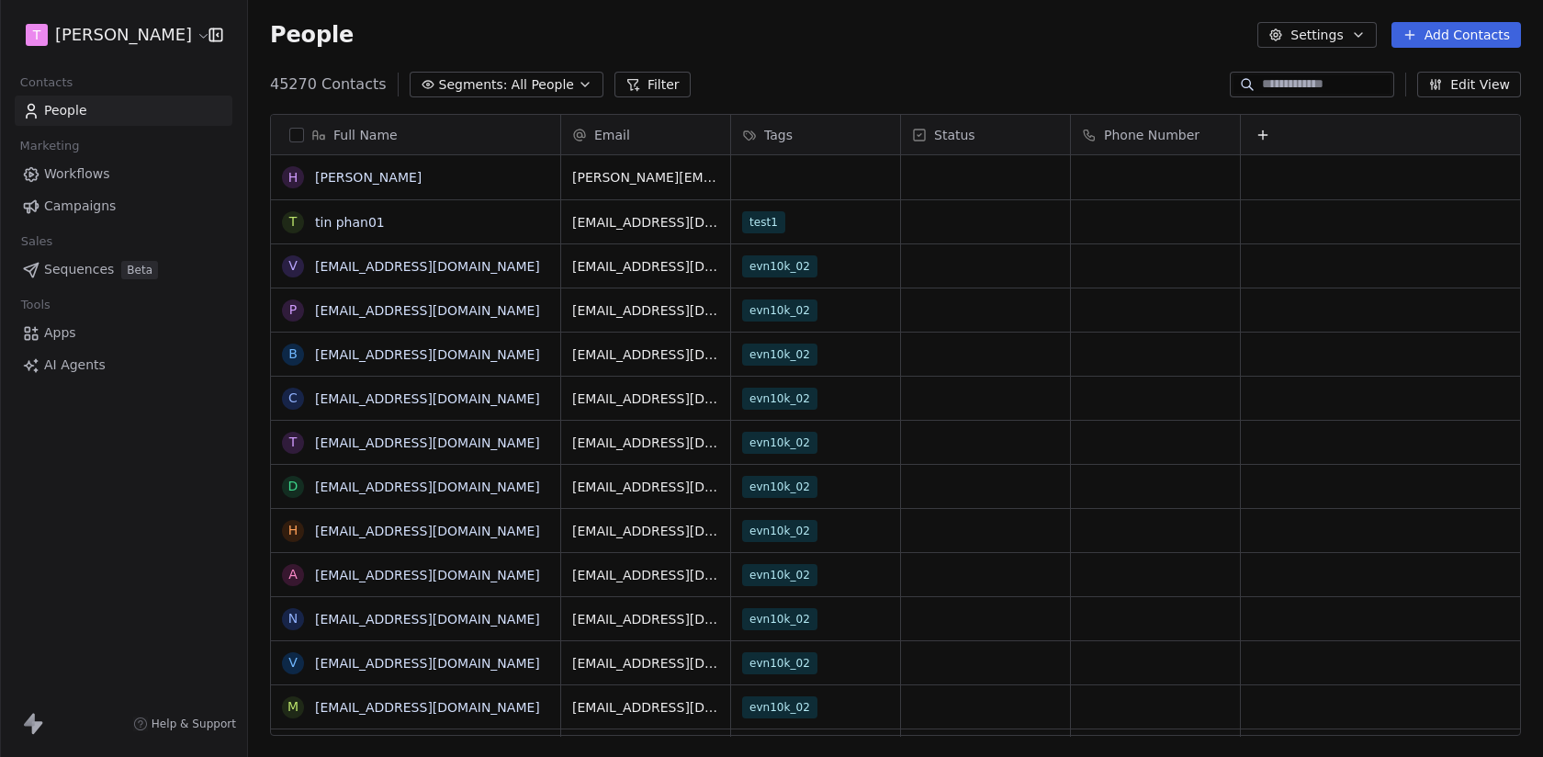
scroll to position [666, 1295]
click at [1409, 46] on button "Add Contacts" at bounding box center [1457, 35] width 130 height 26
click at [1378, 81] on icon "Suggestions" at bounding box center [1384, 74] width 15 height 15
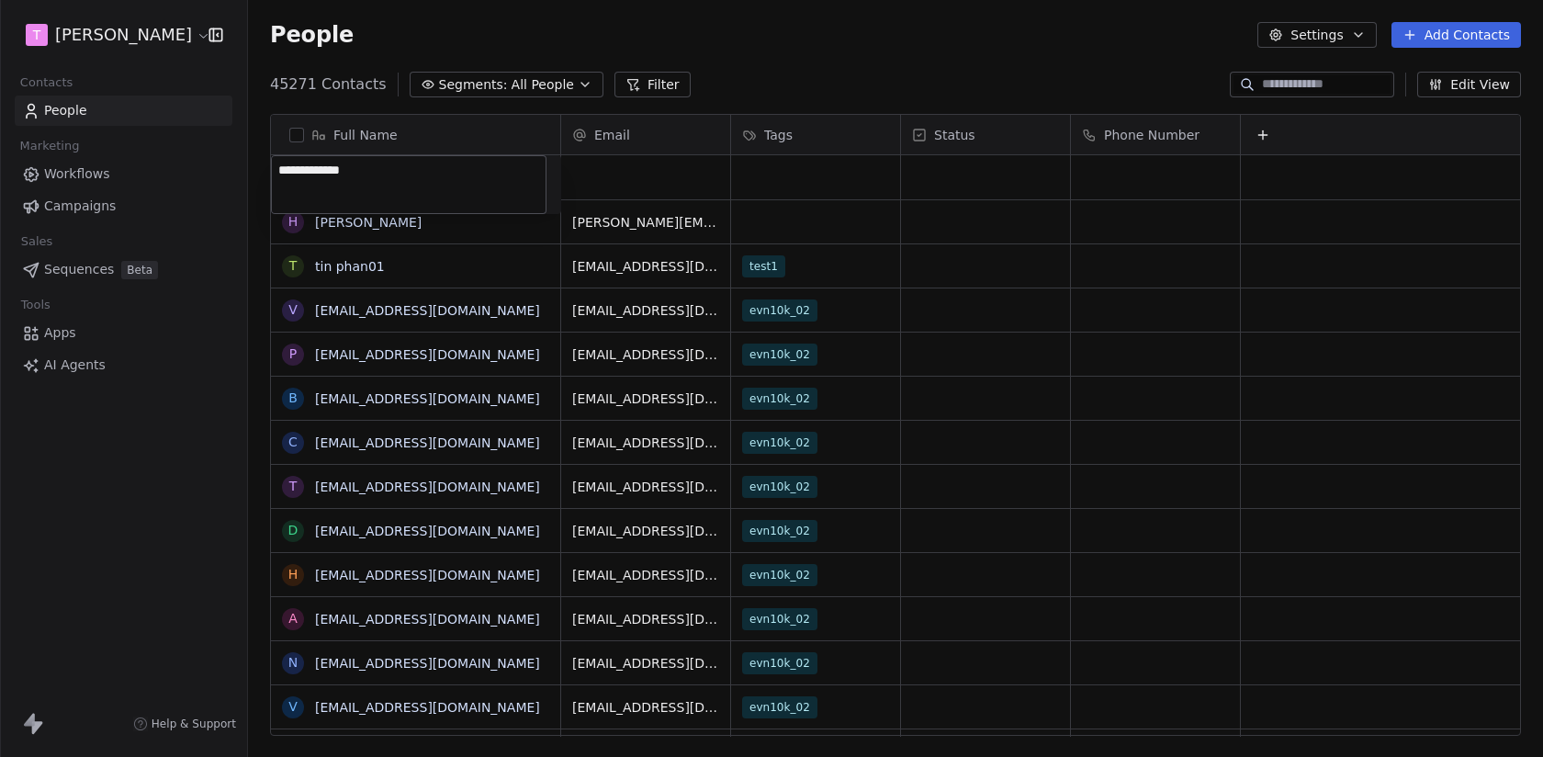
type textarea "**********"
click at [614, 168] on div "grid" at bounding box center [645, 177] width 169 height 44
type input "**********"
click at [389, 174] on link "Swipe One Test" at bounding box center [364, 177] width 98 height 15
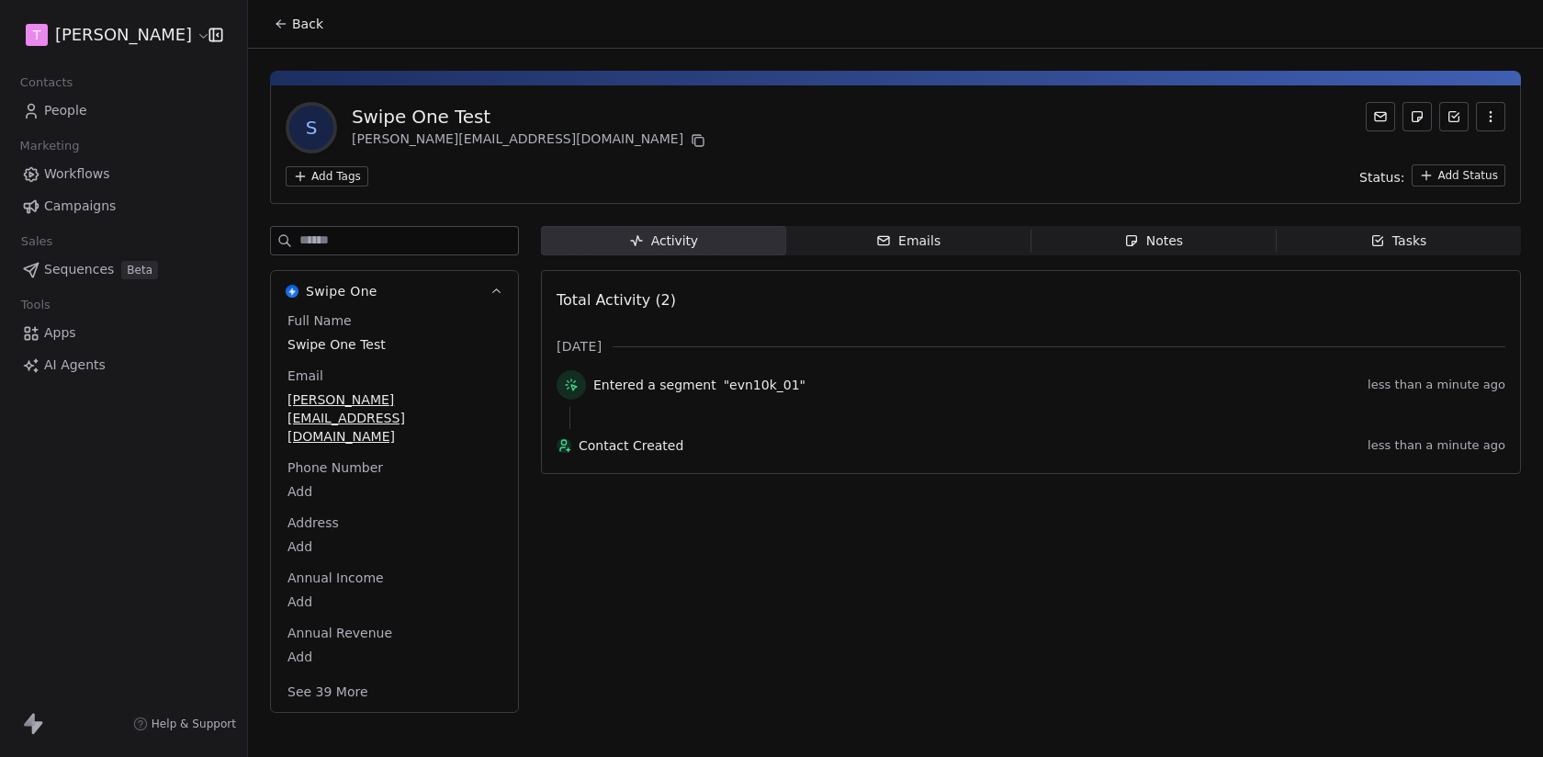
click at [904, 249] on div "Emails" at bounding box center [908, 241] width 64 height 19
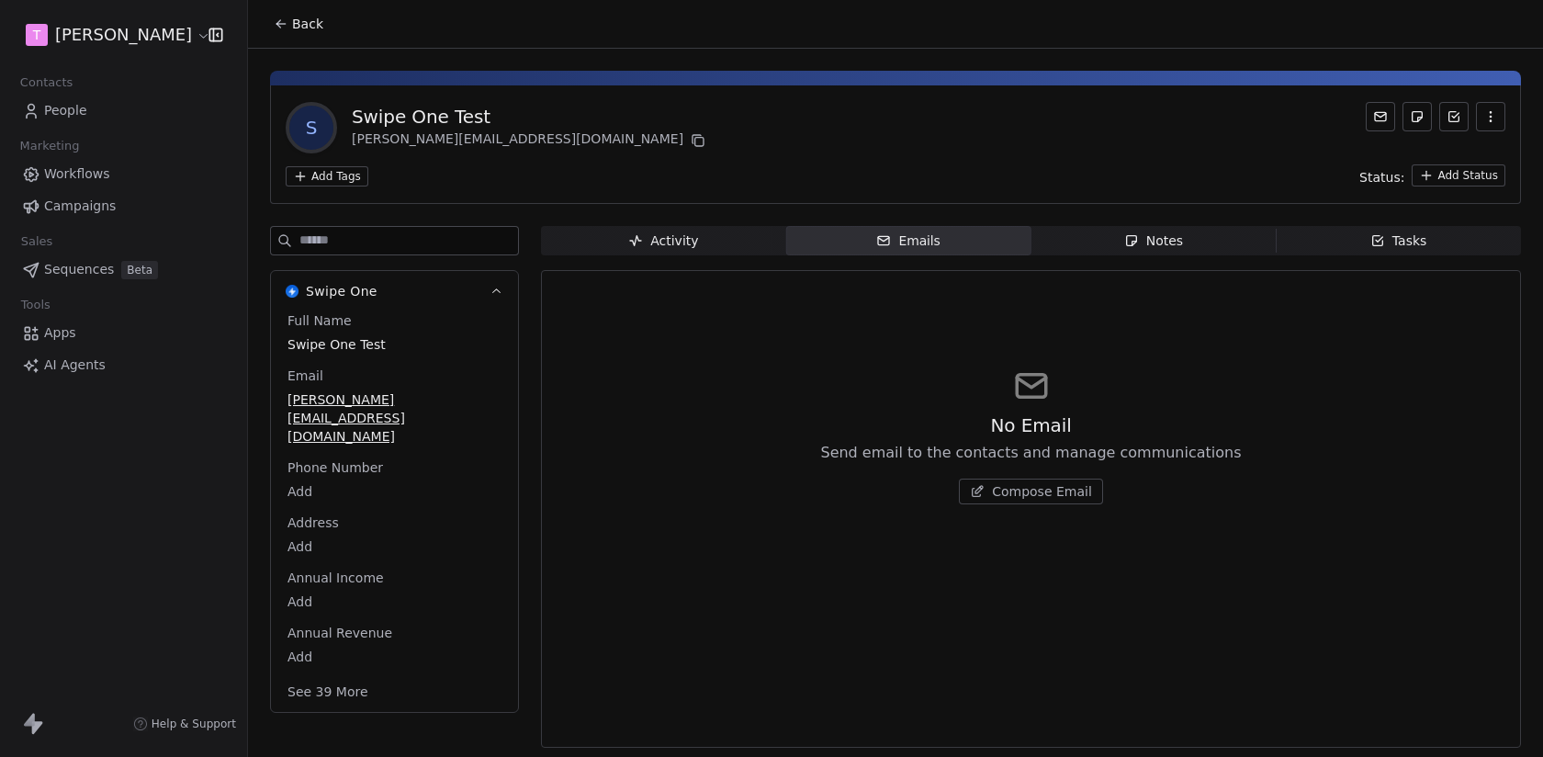
click at [1023, 503] on button "Compose Email" at bounding box center [1031, 492] width 144 height 26
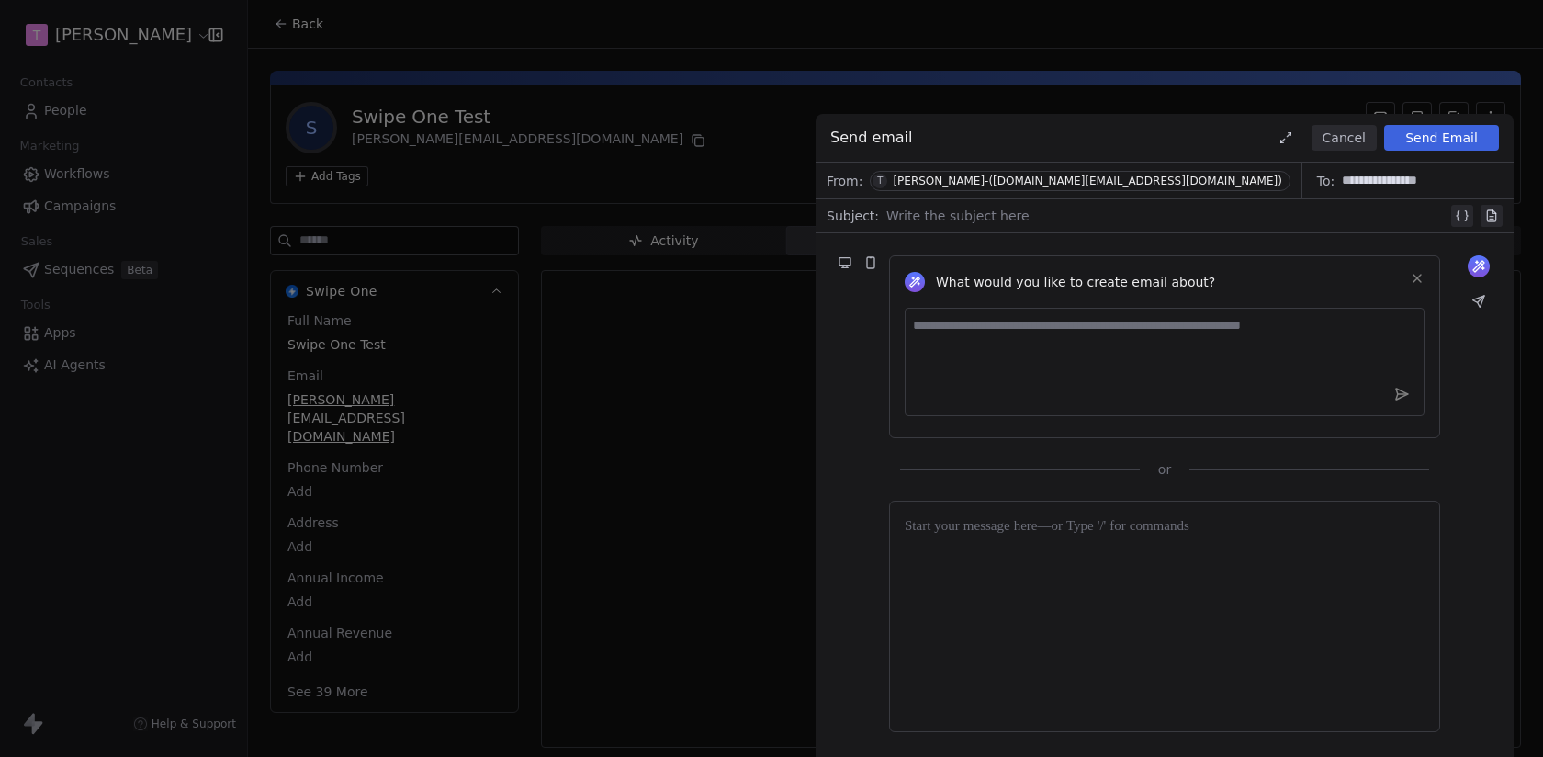
click at [972, 178] on div "Tony-(sales.topsalez.io@gmail.com)" at bounding box center [1087, 181] width 389 height 13
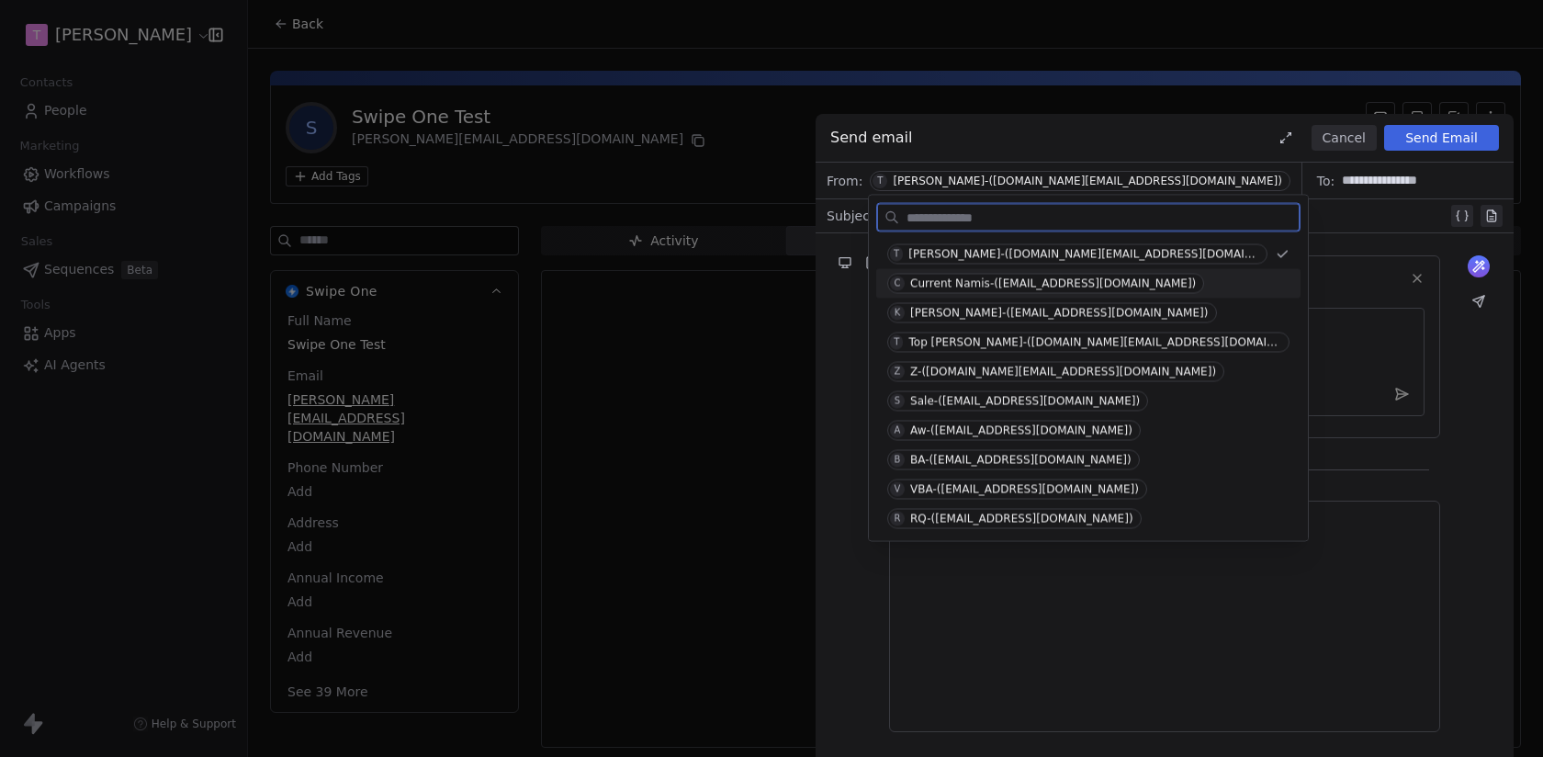
click at [990, 285] on div "Current Namis-(nguyenkhoi.sales@gmail.com)" at bounding box center [1053, 283] width 286 height 13
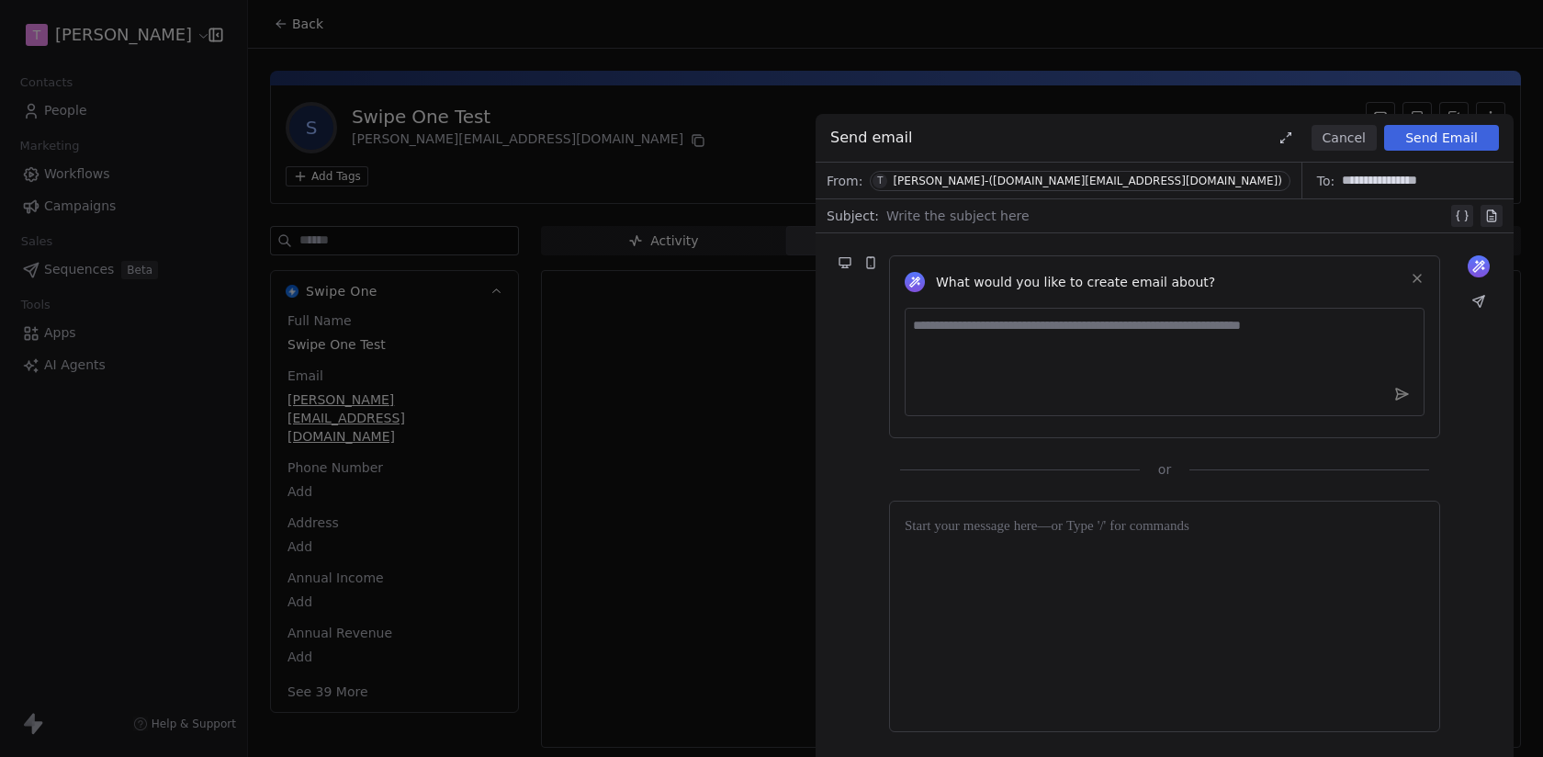
click at [945, 214] on div at bounding box center [1167, 216] width 561 height 22
click at [1101, 213] on div "**********" at bounding box center [1169, 216] width 565 height 22
click at [1090, 572] on div at bounding box center [1165, 616] width 520 height 200
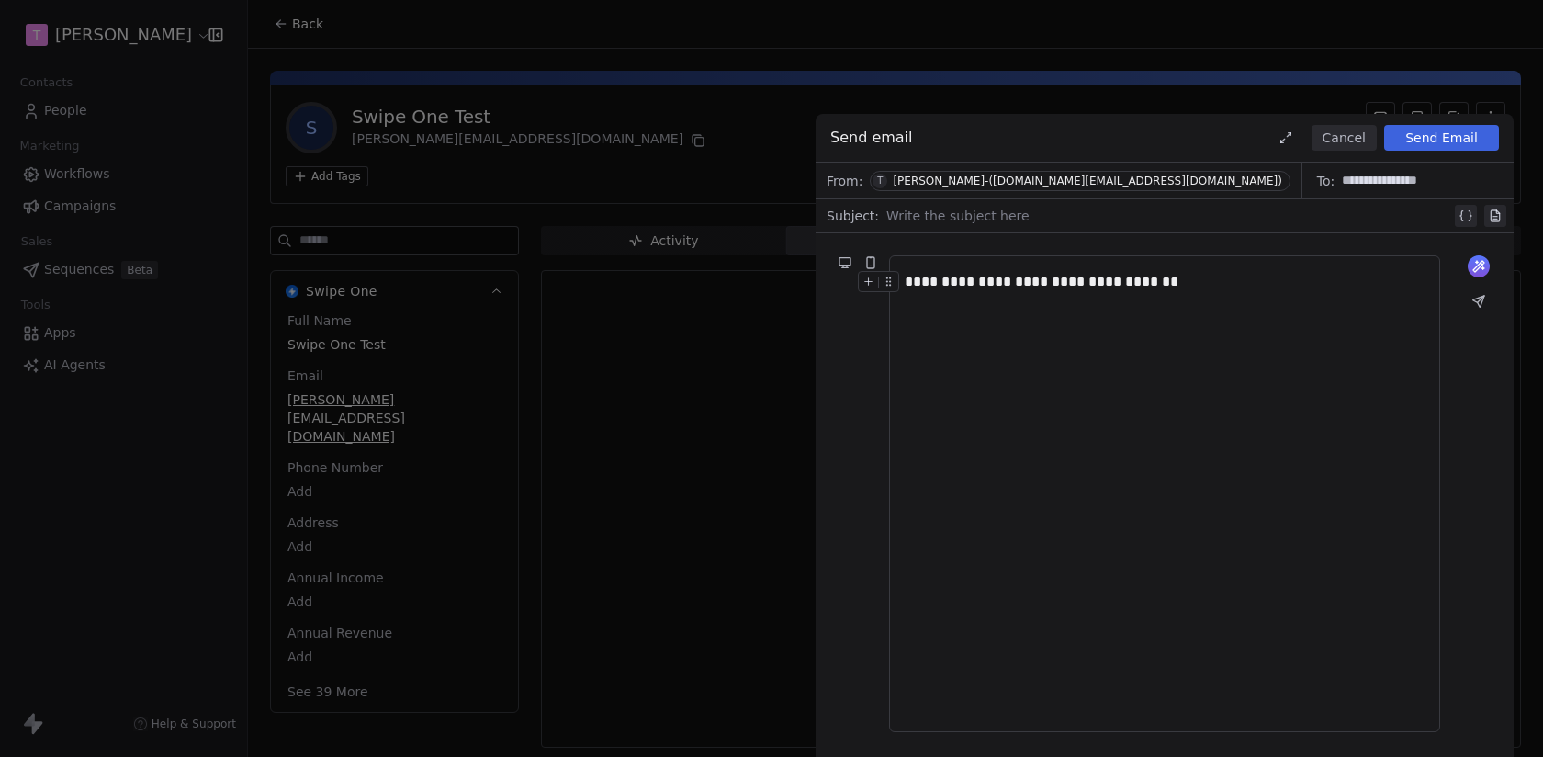
click at [935, 224] on div at bounding box center [1169, 216] width 565 height 22
click at [1180, 288] on div "**********" at bounding box center [1165, 282] width 520 height 22
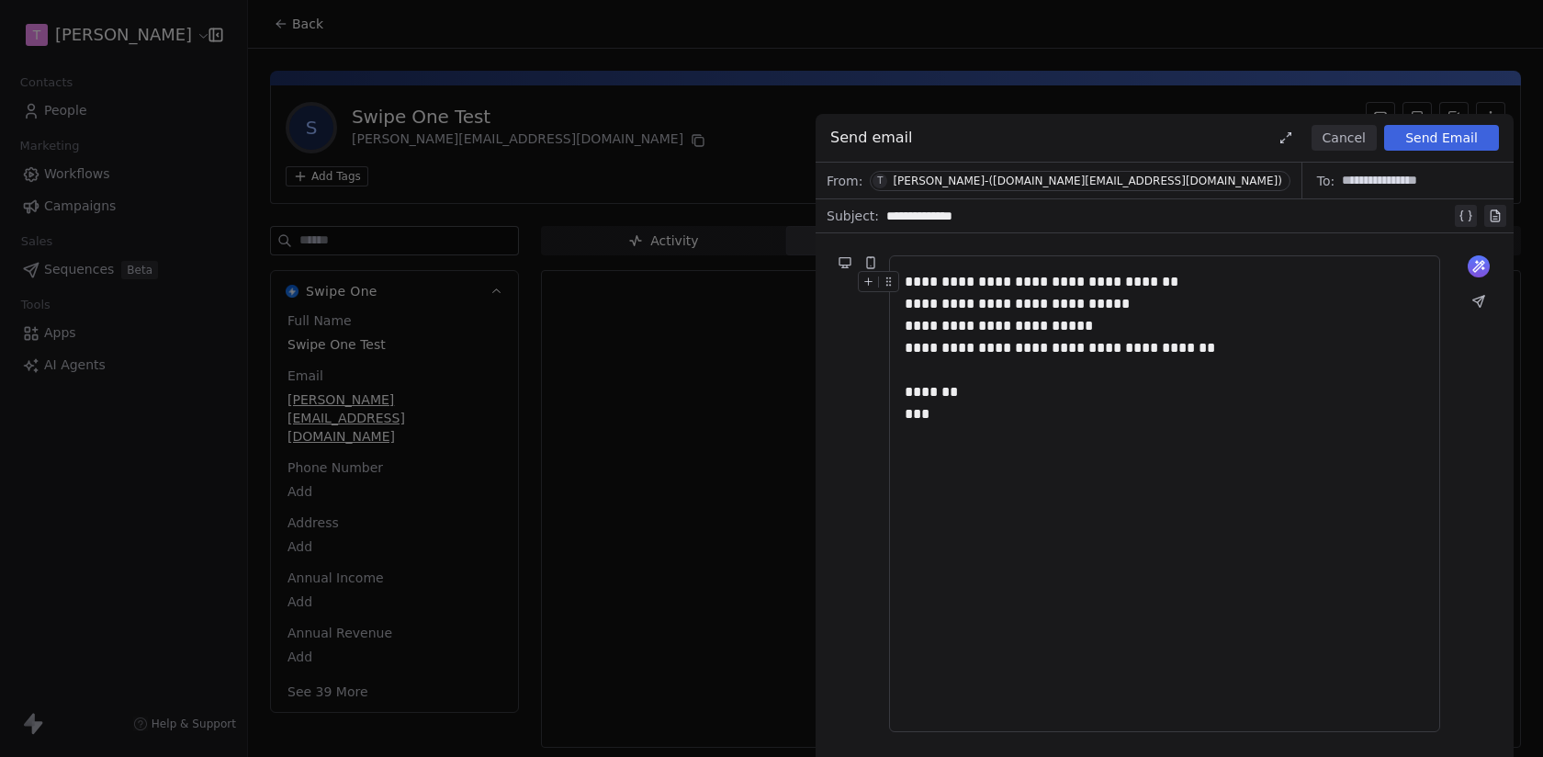
click at [971, 191] on div "From: T Tony-(sales.topsalez.io@gmail.com)" at bounding box center [1059, 181] width 487 height 36
click at [973, 186] on div "Tony-(sales.topsalez.io@gmail.com)" at bounding box center [1087, 181] width 389 height 13
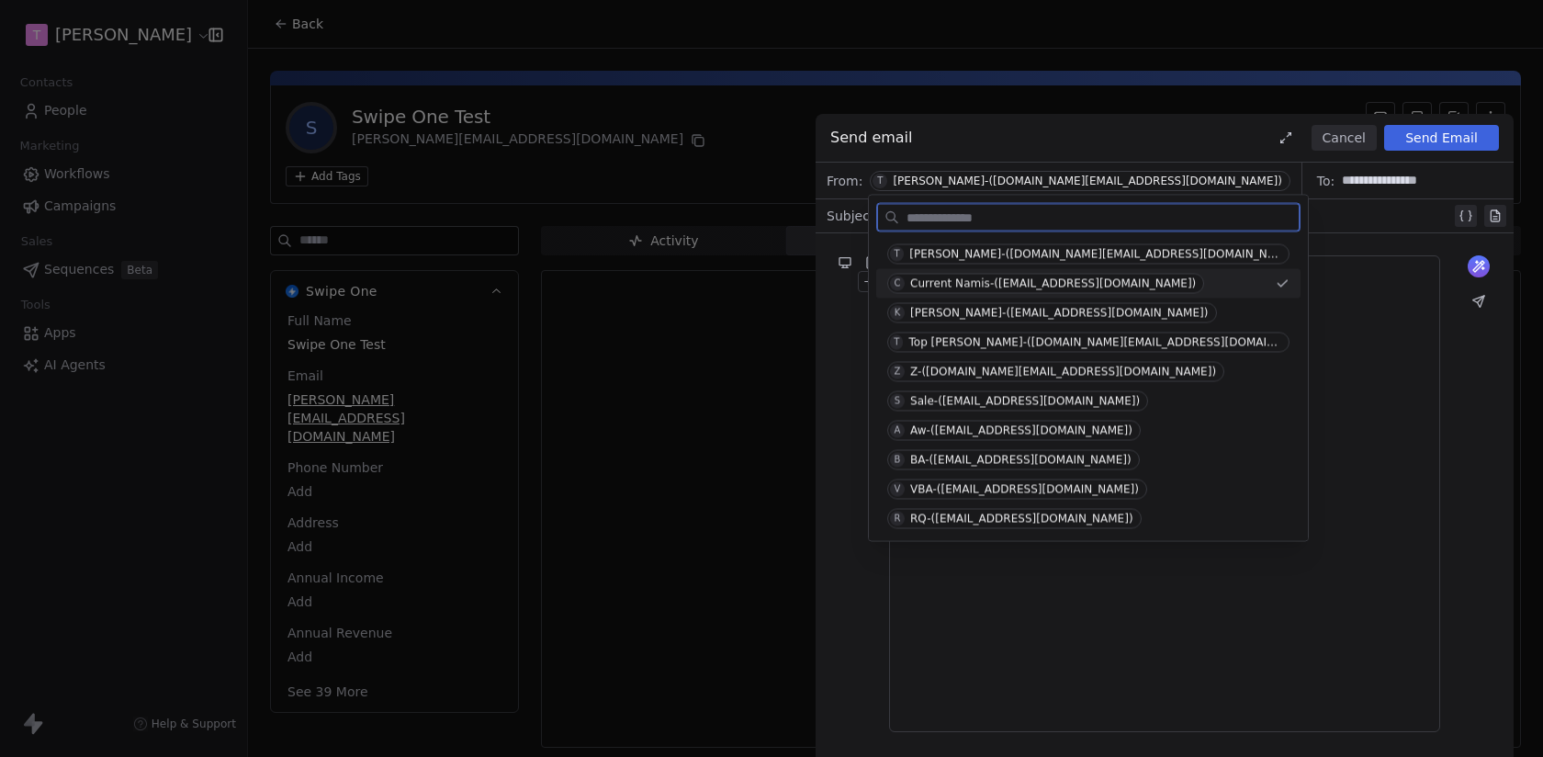
click at [989, 281] on div "Current Namis-(nguyenkhoi.sales@gmail.com)" at bounding box center [1053, 283] width 286 height 13
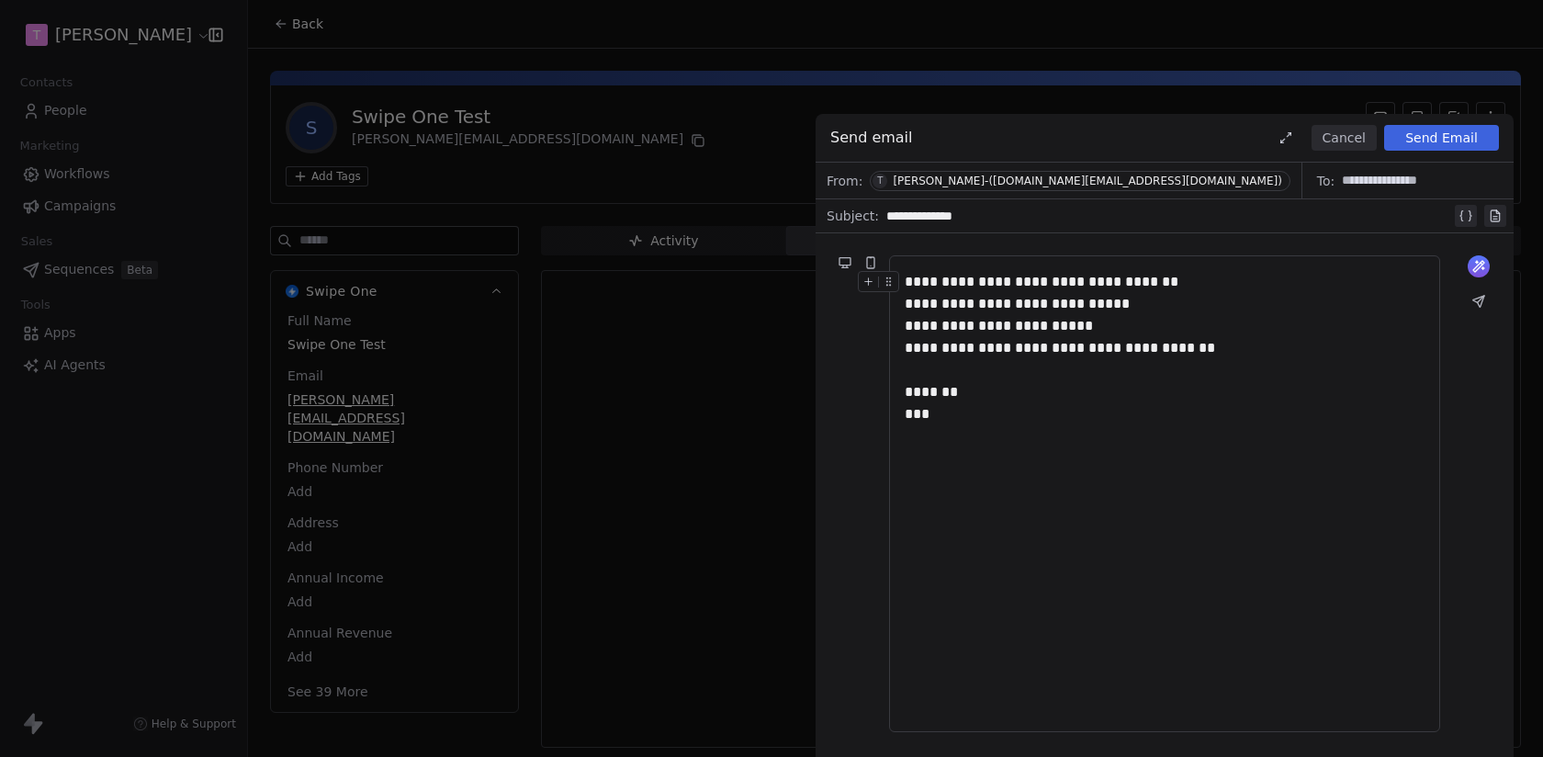
click at [1126, 416] on div "**********" at bounding box center [1165, 348] width 520 height 154
click at [1441, 142] on button "Send Email" at bounding box center [1441, 138] width 115 height 26
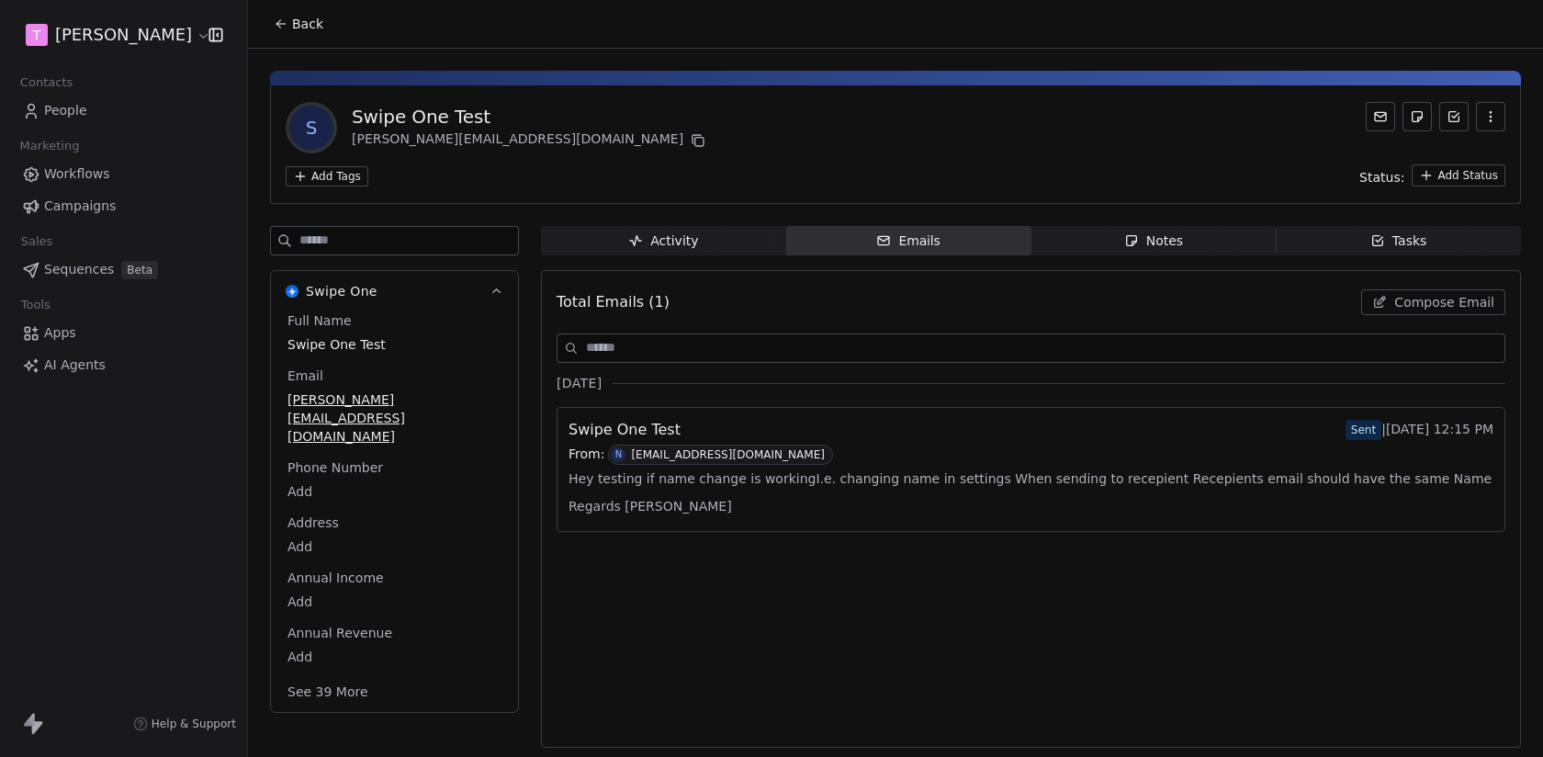
click at [80, 46] on html "T Nguyen Khoi Contacts People Marketing Workflows Campaigns Sales Sequences Bet…" at bounding box center [771, 378] width 1543 height 757
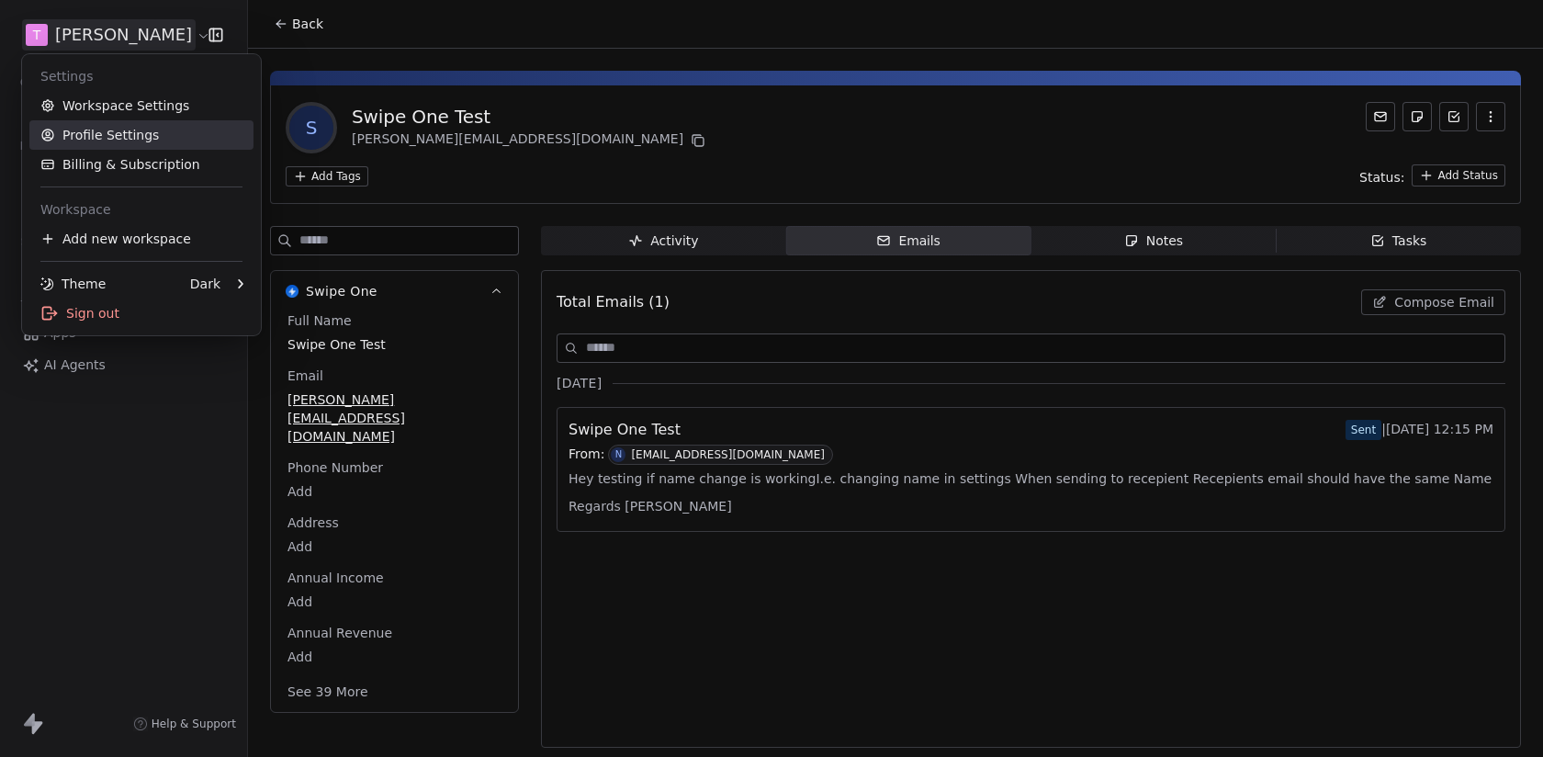
click at [86, 120] on link "Profile Settings" at bounding box center [141, 134] width 224 height 29
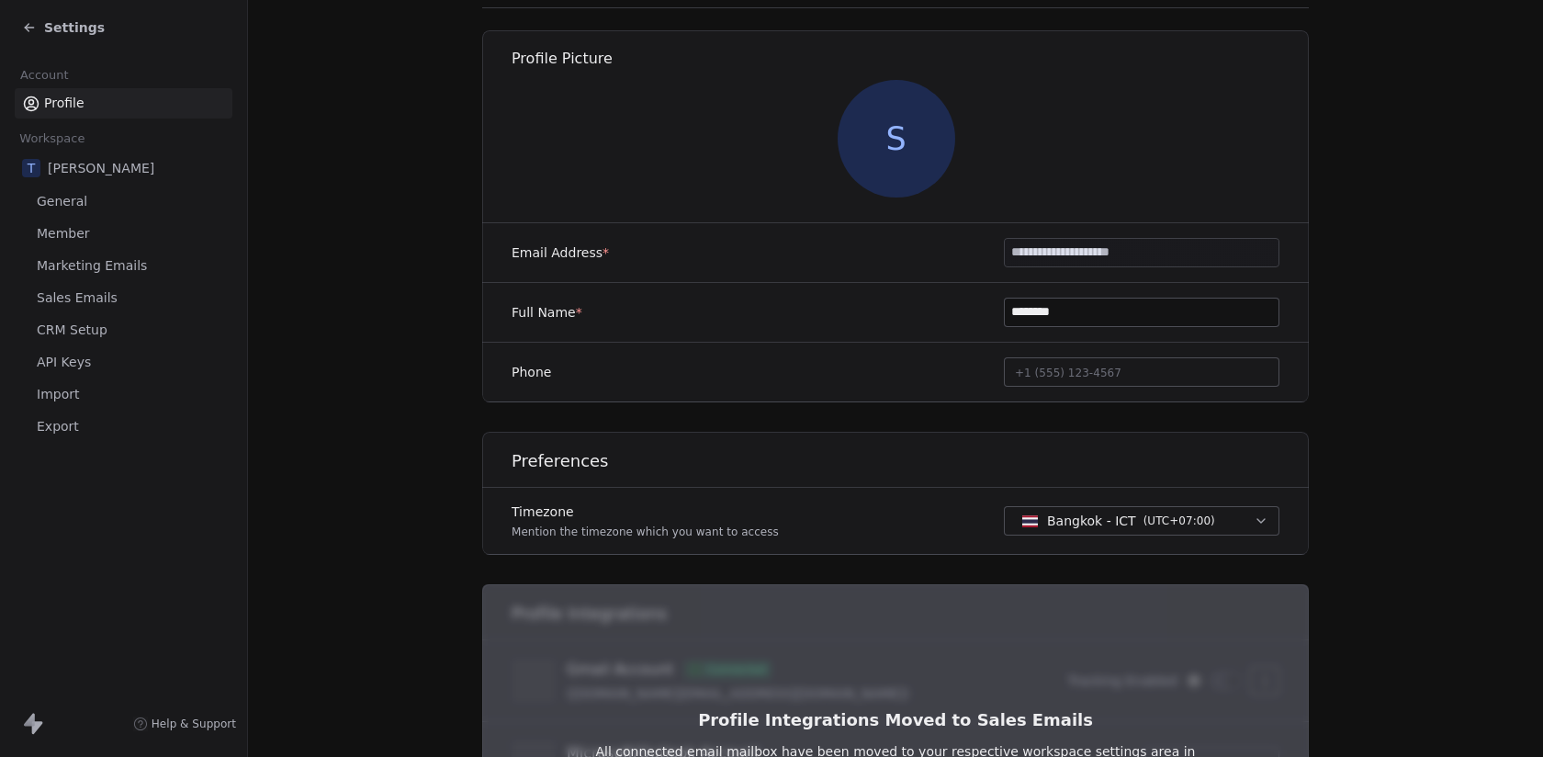
scroll to position [491, 0]
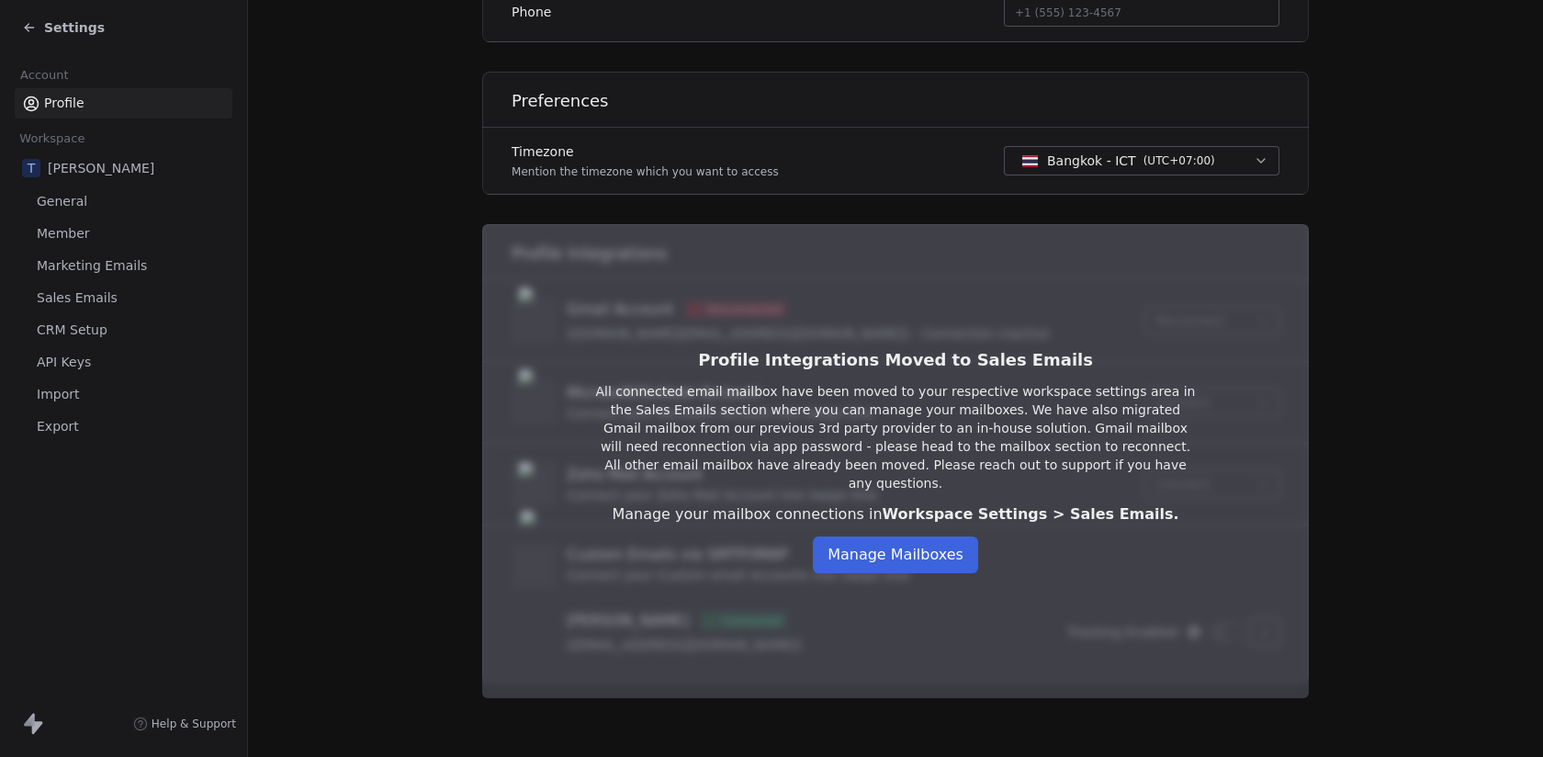
click at [911, 550] on button "Manage Mailboxes" at bounding box center [895, 555] width 165 height 37
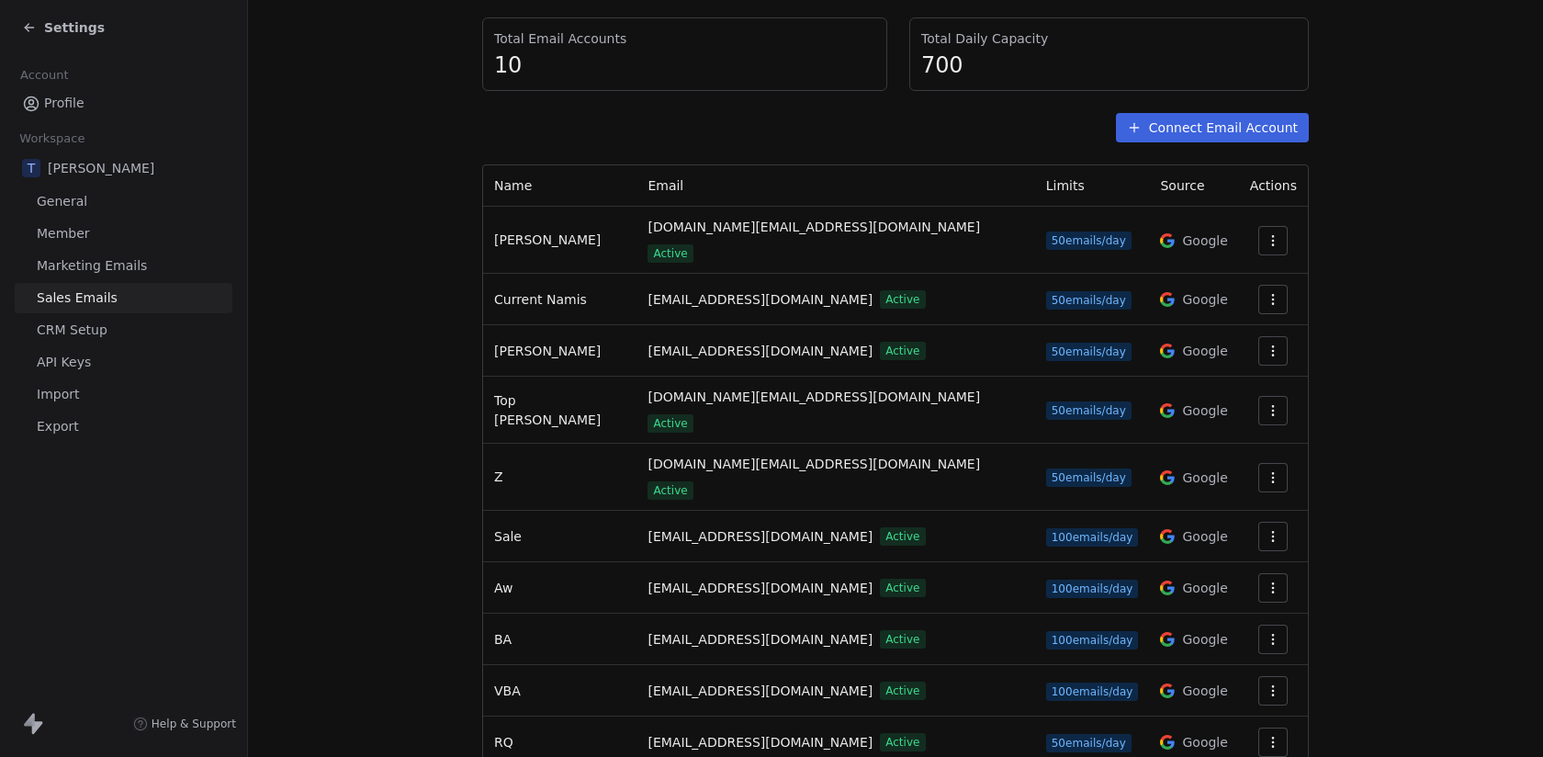
scroll to position [221, 0]
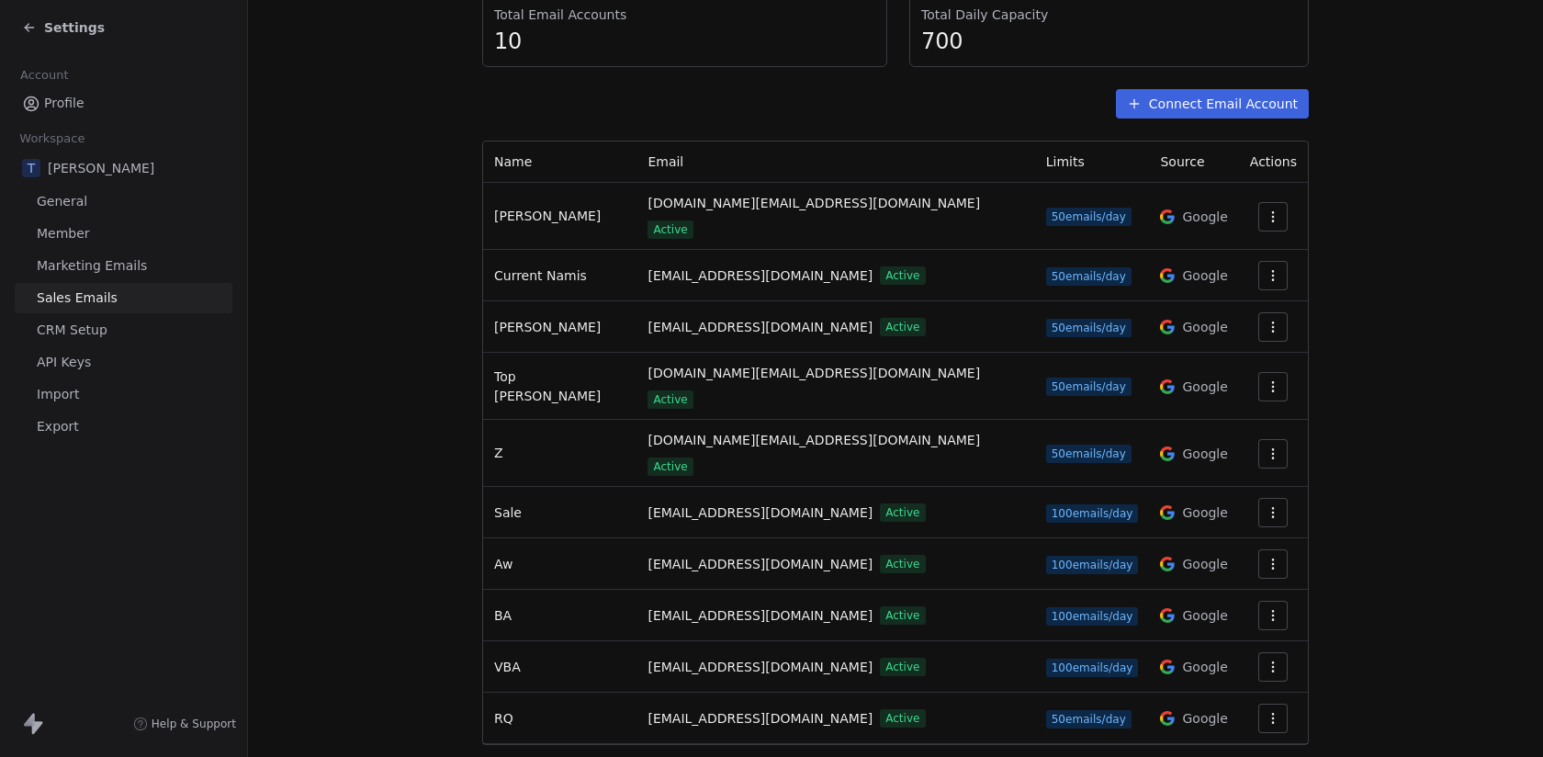
click at [1266, 268] on icon "button" at bounding box center [1273, 275] width 15 height 15
click at [1226, 300] on span "Settings" at bounding box center [1240, 301] width 52 height 19
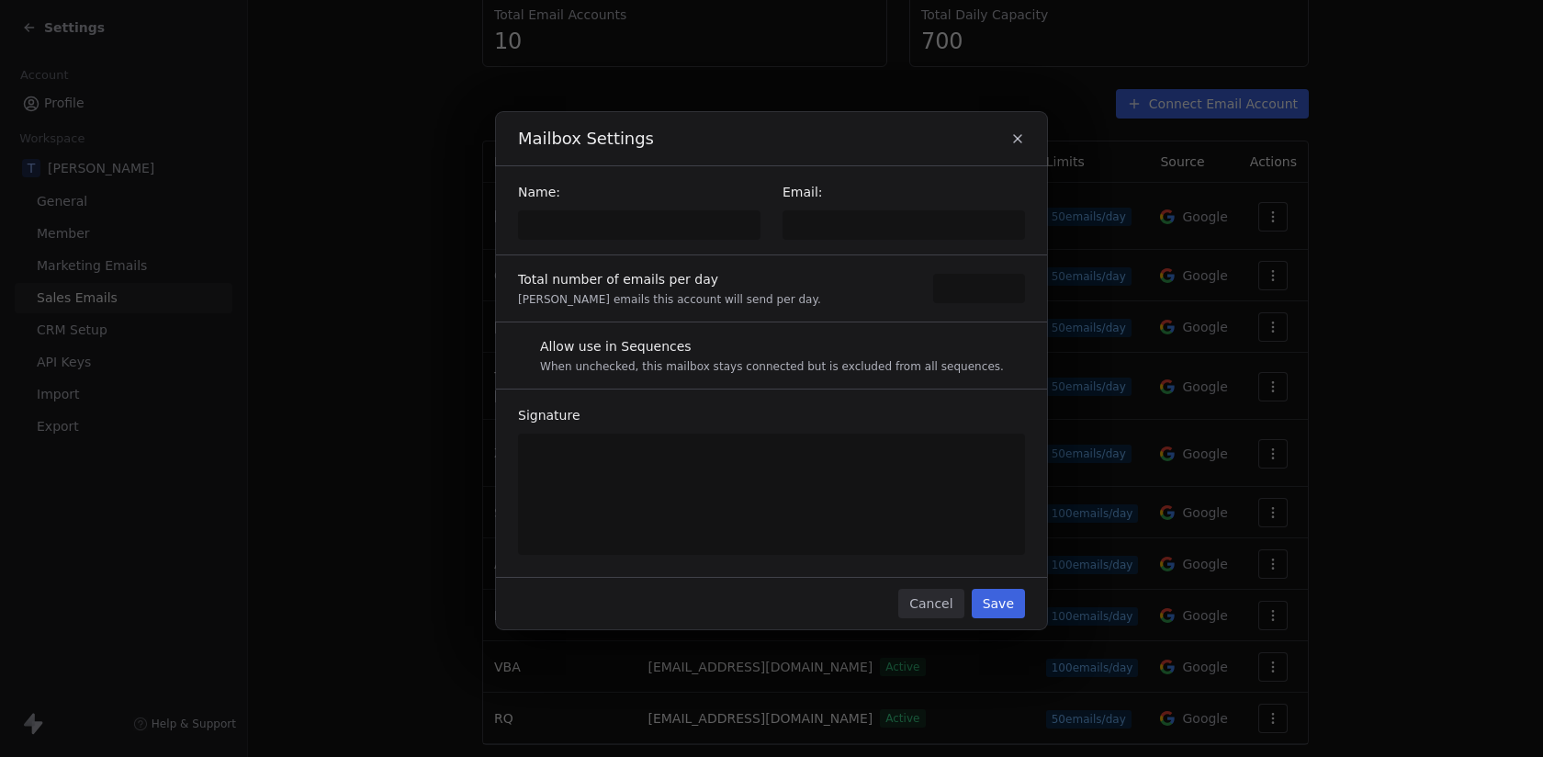
click at [1019, 138] on icon "button" at bounding box center [1017, 138] width 7 height 7
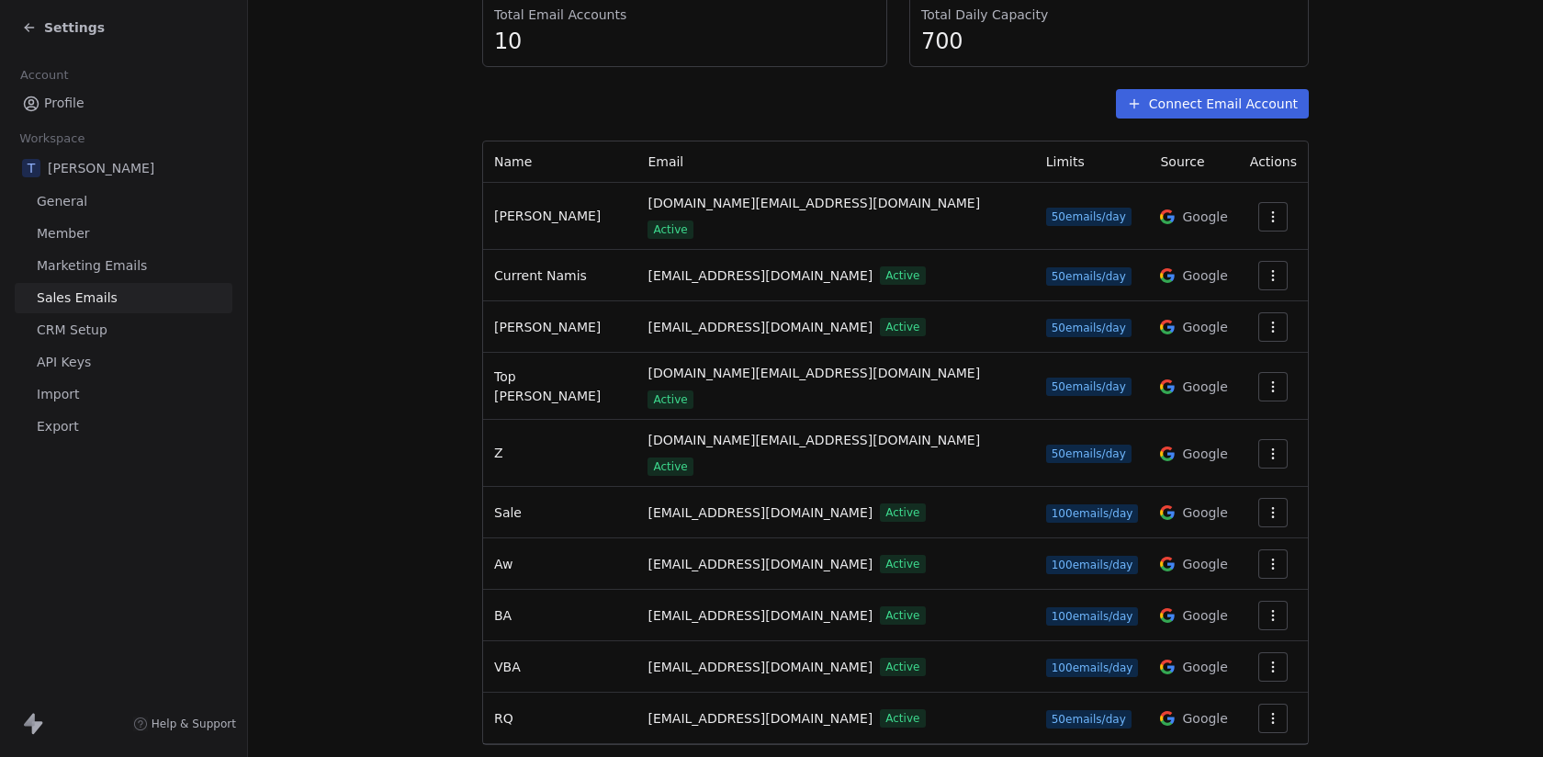
click at [1280, 261] on button "button" at bounding box center [1273, 275] width 29 height 29
click at [1234, 301] on span "Settings" at bounding box center [1240, 301] width 52 height 19
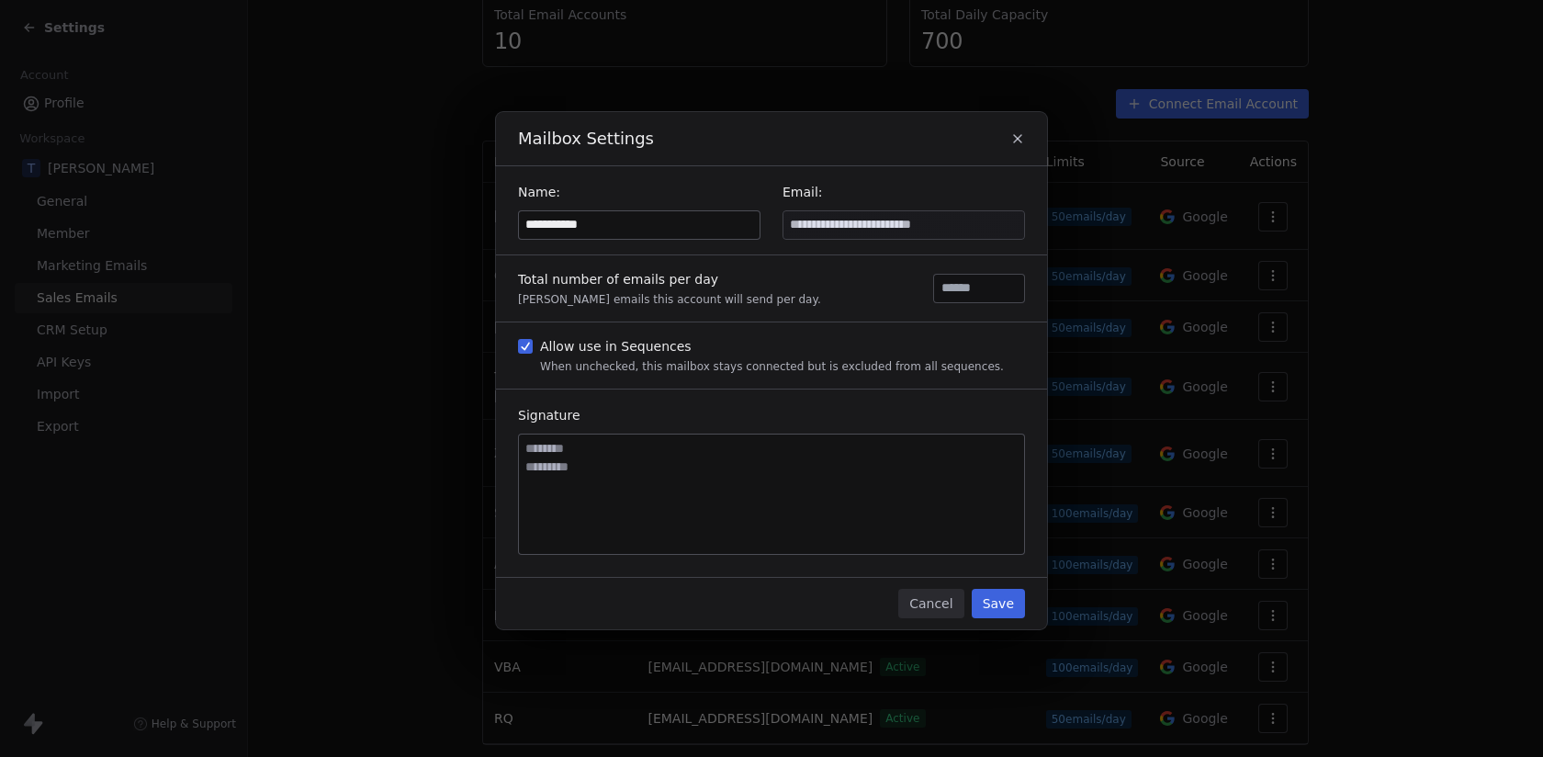
click at [921, 607] on button "Cancel" at bounding box center [931, 603] width 65 height 29
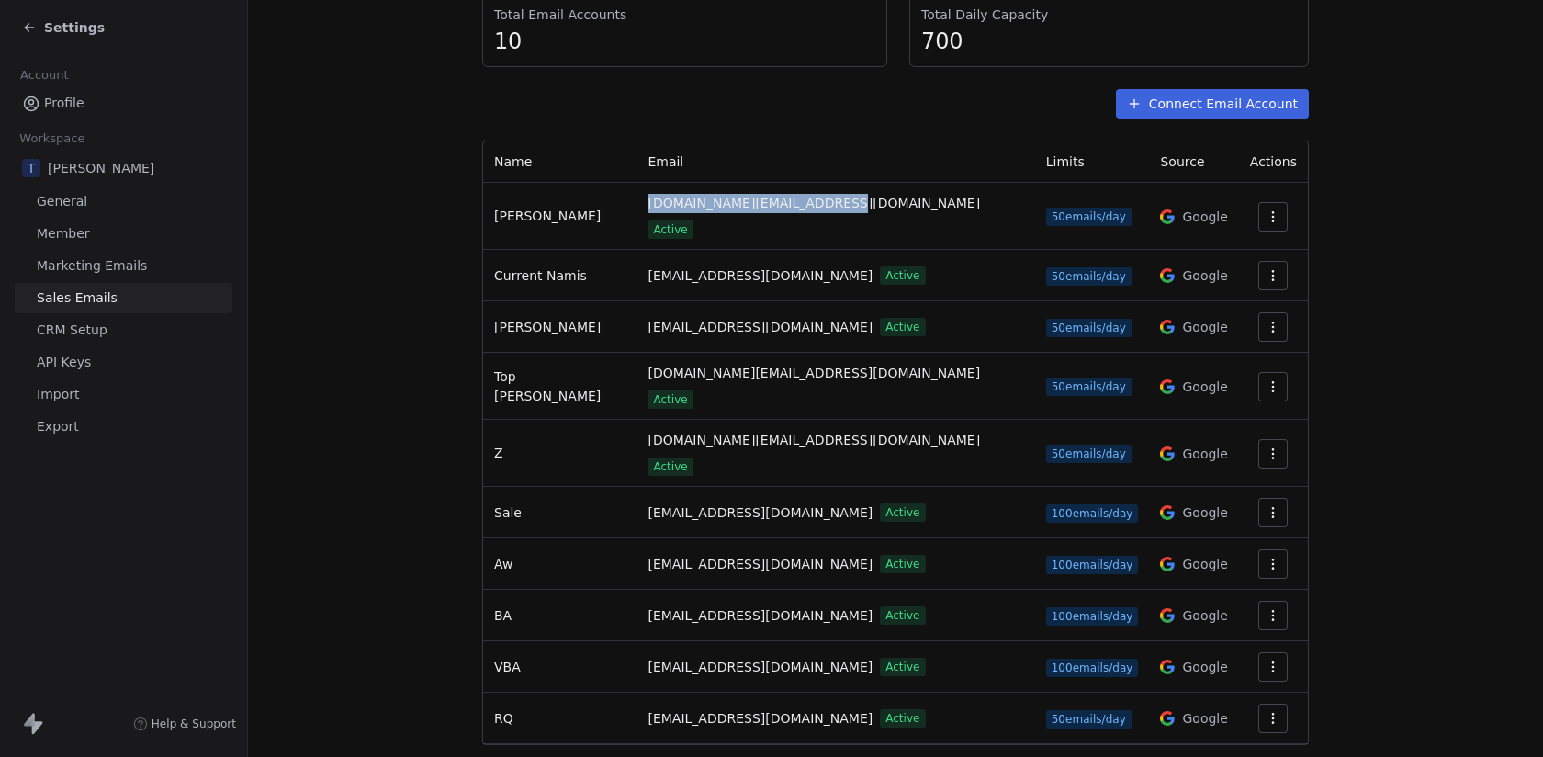
drag, startPoint x: 616, startPoint y: 207, endPoint x: 800, endPoint y: 209, distance: 183.8
click at [800, 209] on td "sales.topsalez.io@gmail.com Active" at bounding box center [836, 216] width 398 height 67
copy span "[DOMAIN_NAME][EMAIL_ADDRESS][DOMAIN_NAME]"
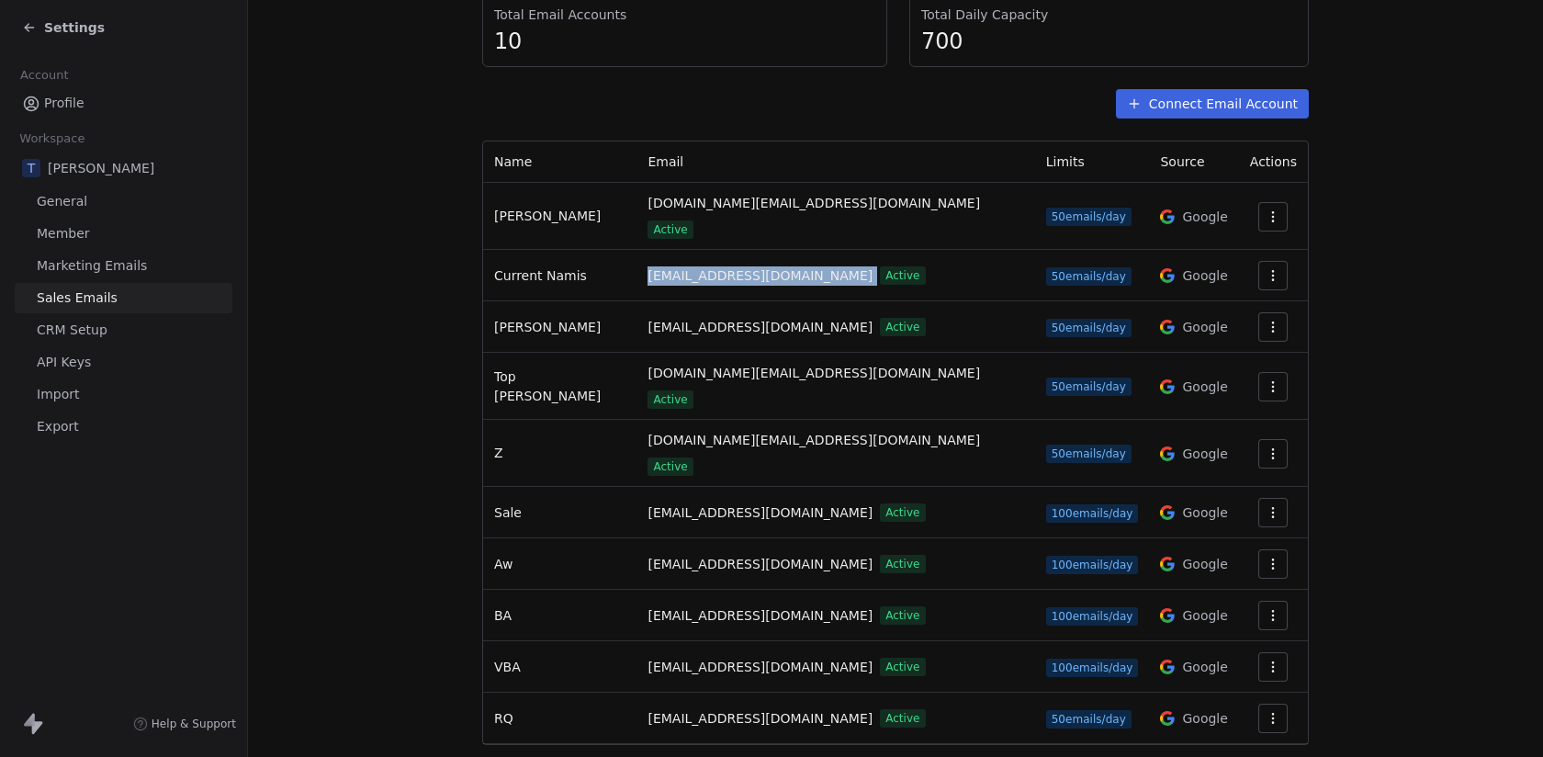
drag, startPoint x: 627, startPoint y: 262, endPoint x: 816, endPoint y: 264, distance: 189.3
click at [816, 266] on div "nguyenkhoi.sales@gmail.com Active" at bounding box center [836, 275] width 376 height 19
copy span "[EMAIL_ADDRESS][DOMAIN_NAME]"
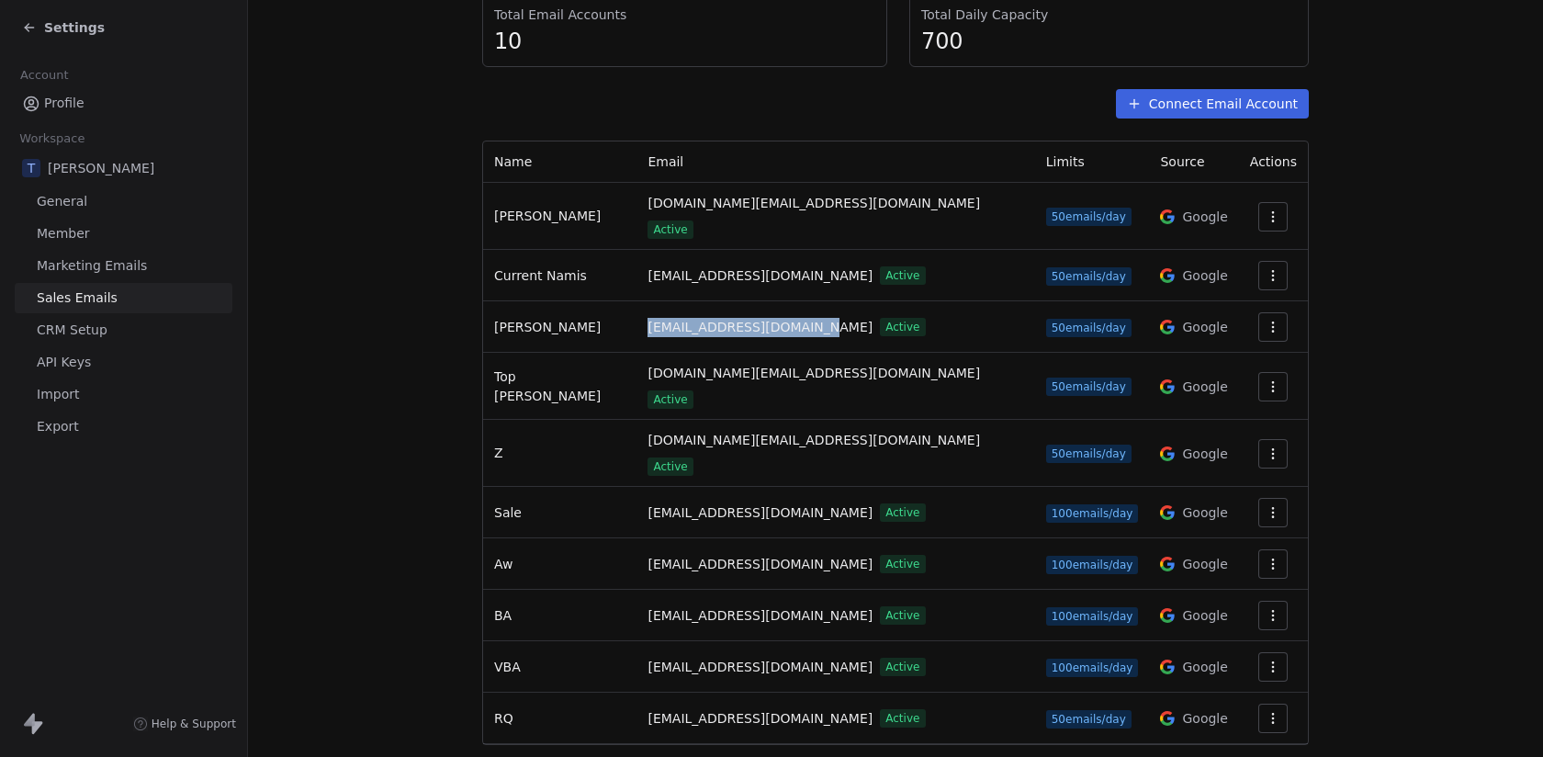
drag, startPoint x: 623, startPoint y: 315, endPoint x: 789, endPoint y: 310, distance: 166.4
click at [789, 310] on td "[EMAIL_ADDRESS][DOMAIN_NAME] Active" at bounding box center [836, 326] width 398 height 51
copy span "[EMAIL_ADDRESS][DOMAIN_NAME]"
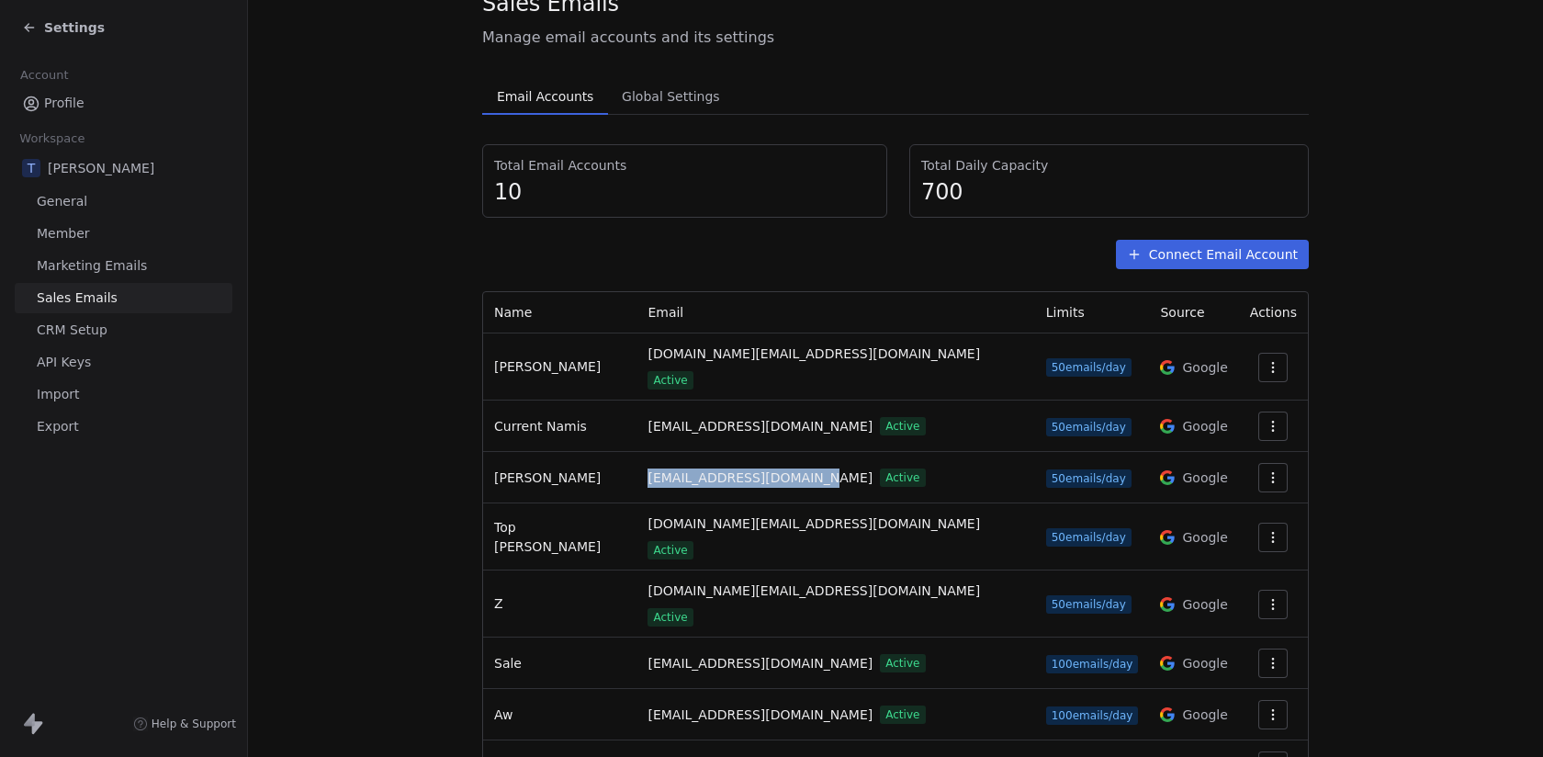
scroll to position [85, 0]
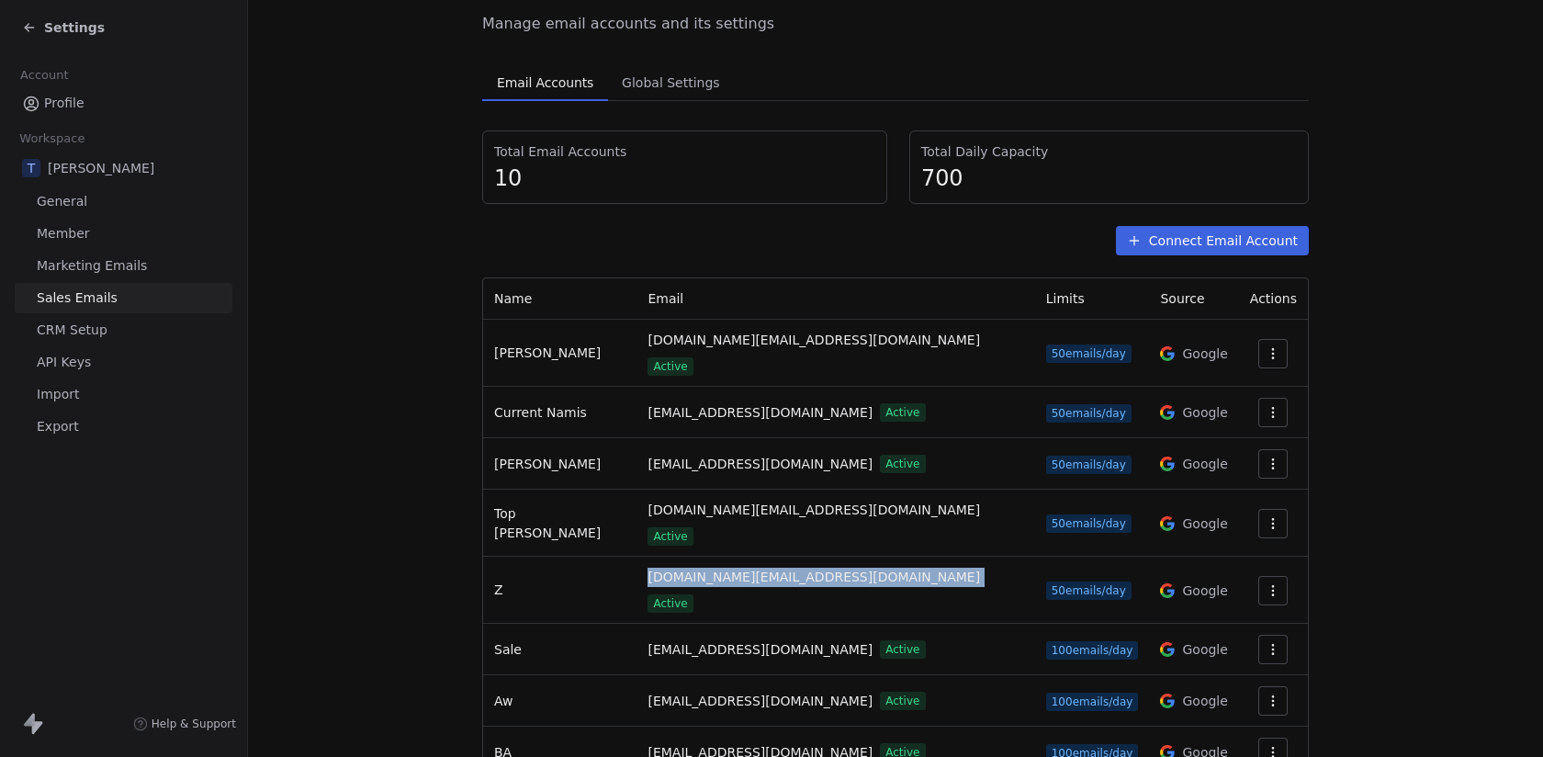
drag, startPoint x: 624, startPoint y: 551, endPoint x: 848, endPoint y: 558, distance: 224.3
click at [848, 558] on td "[DOMAIN_NAME][EMAIL_ADDRESS][DOMAIN_NAME] Active" at bounding box center [836, 590] width 398 height 67
copy span "[DOMAIN_NAME][EMAIL_ADDRESS][DOMAIN_NAME]"
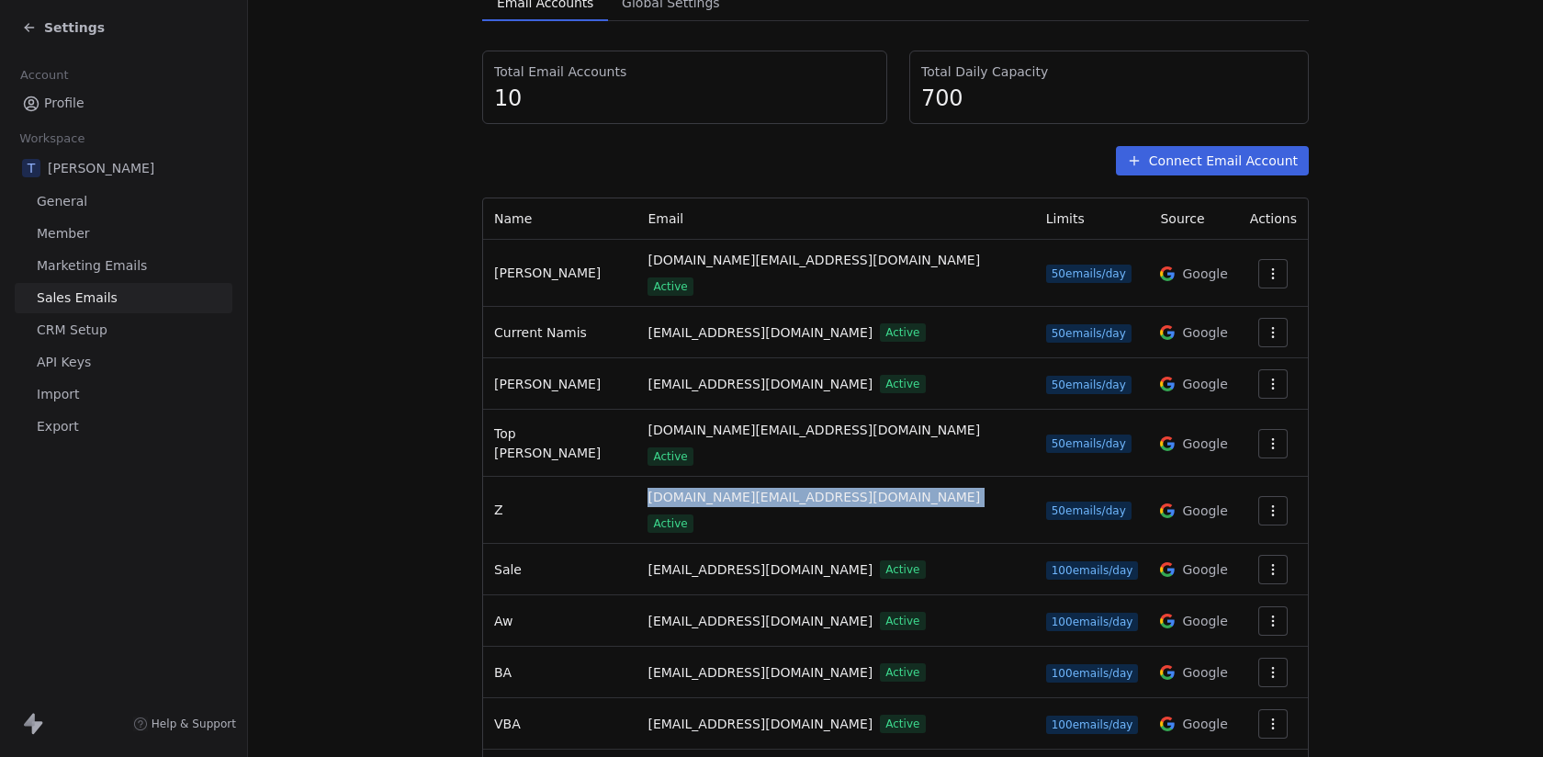
scroll to position [221, 0]
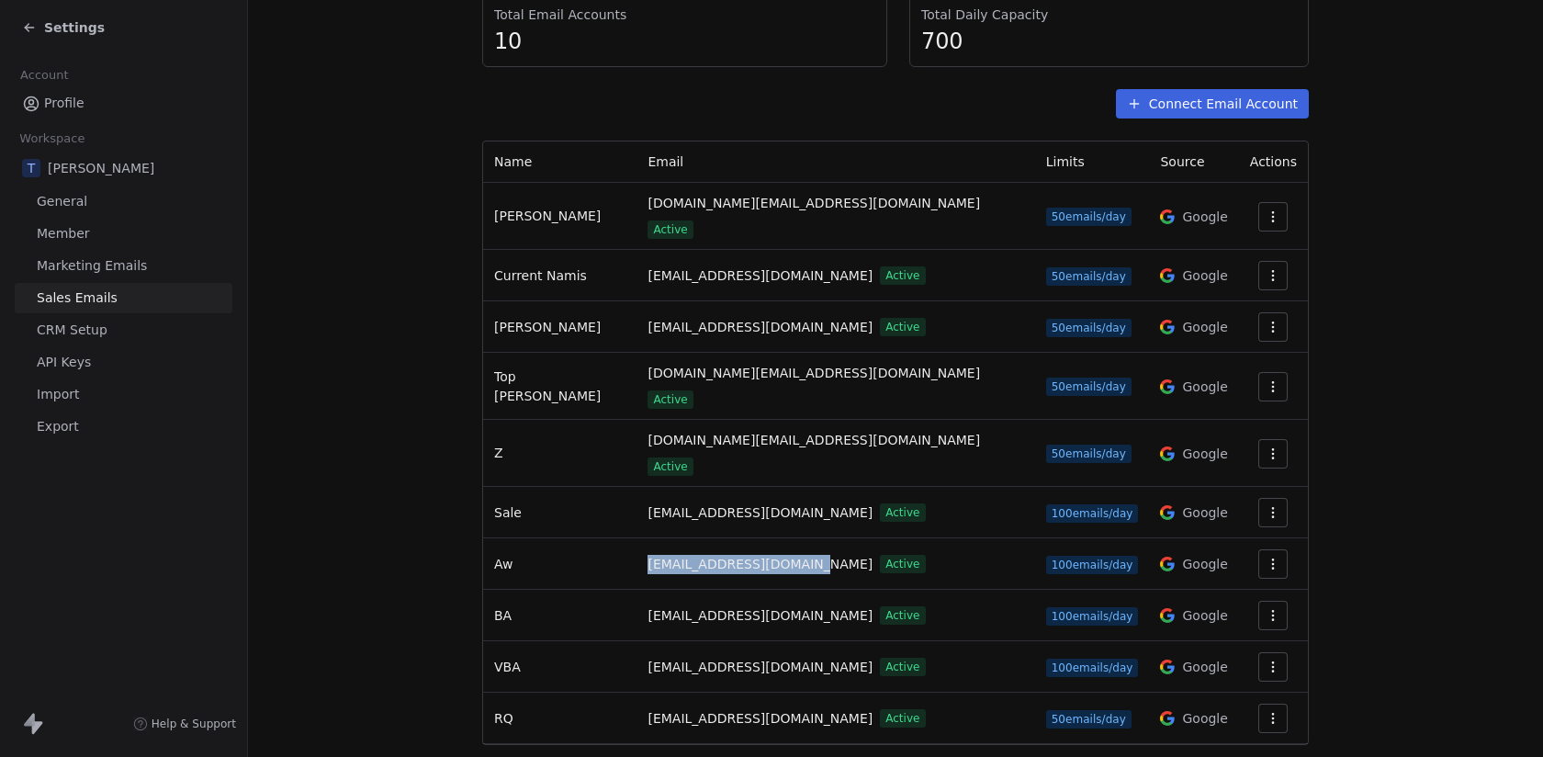
drag, startPoint x: 626, startPoint y: 520, endPoint x: 793, endPoint y: 520, distance: 167.2
click at [793, 538] on td "[EMAIL_ADDRESS][DOMAIN_NAME] Active" at bounding box center [836, 563] width 398 height 51
copy span "[EMAIL_ADDRESS][DOMAIN_NAME]"
drag, startPoint x: 626, startPoint y: 568, endPoint x: 803, endPoint y: 564, distance: 177.3
click at [803, 590] on td "[EMAIL_ADDRESS][DOMAIN_NAME] Active" at bounding box center [836, 615] width 398 height 51
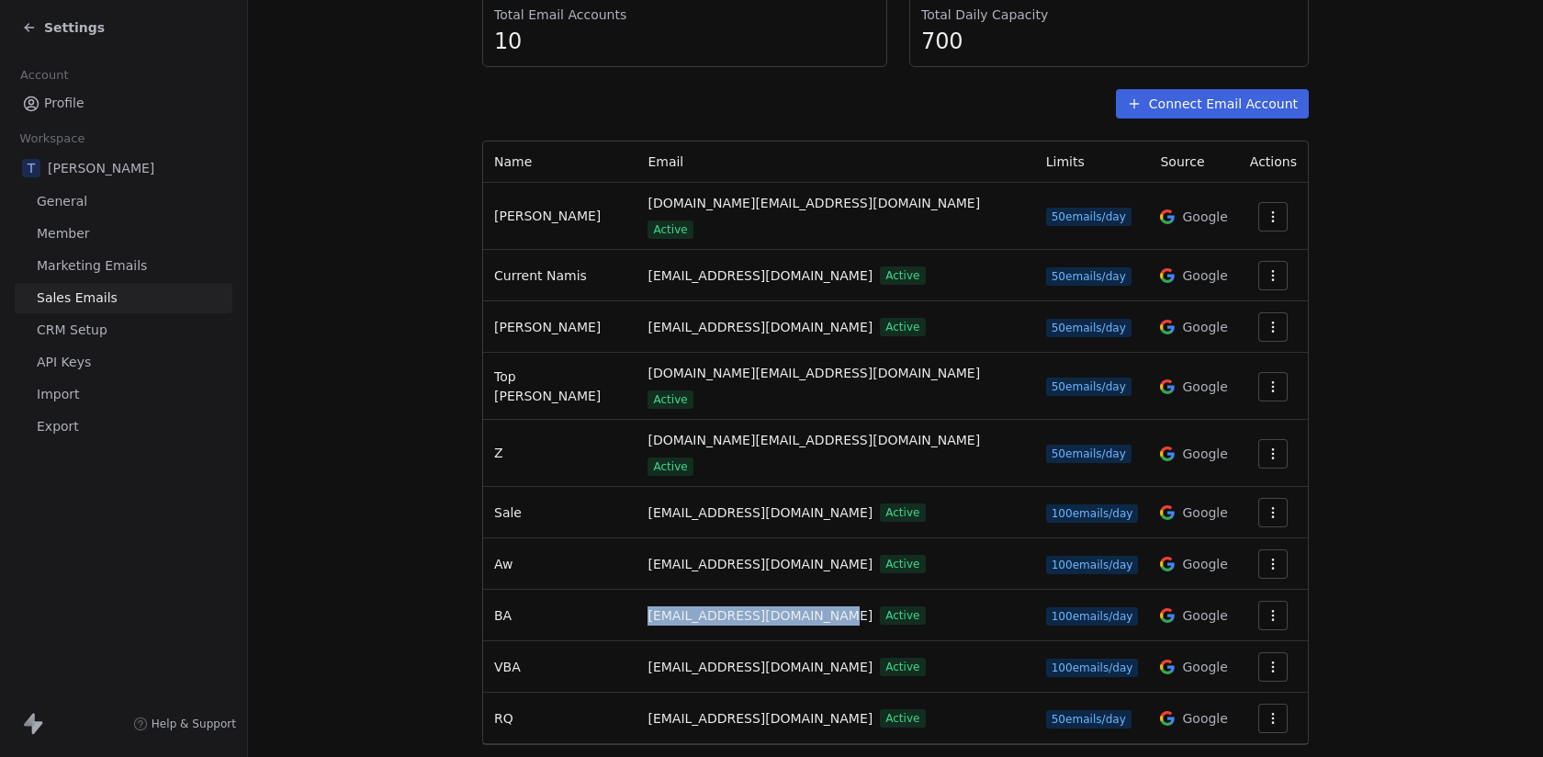
copy span "[EMAIL_ADDRESS][DOMAIN_NAME]"
